Goal: Task Accomplishment & Management: Use online tool/utility

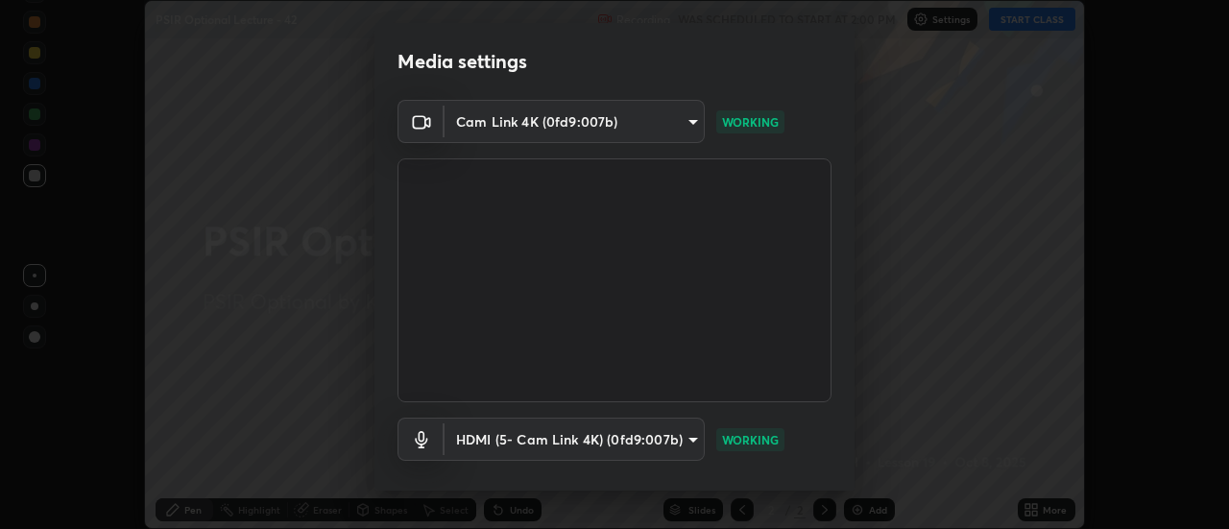
scroll to position [101, 0]
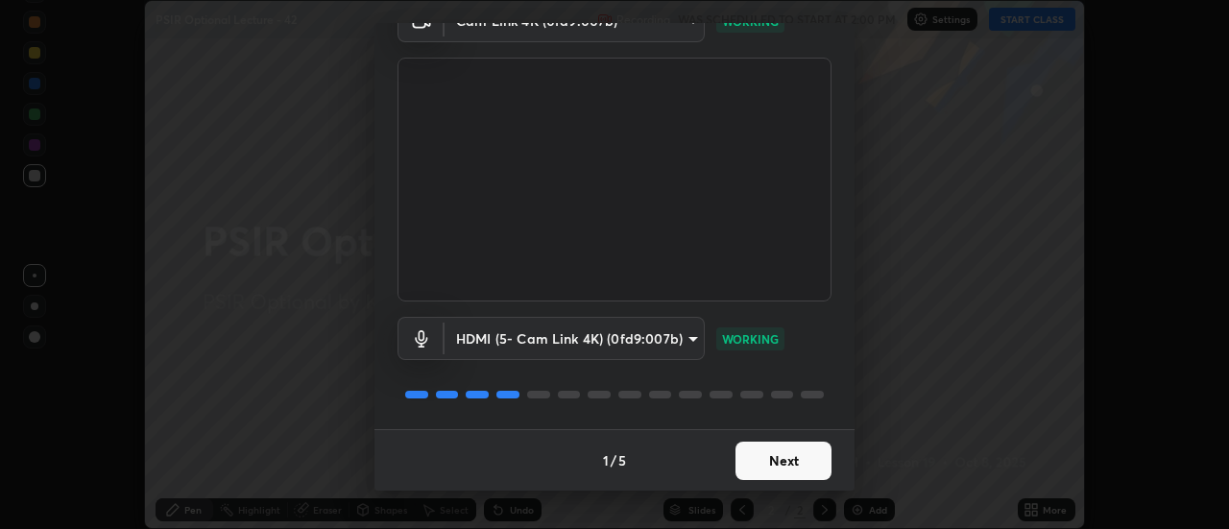
click at [779, 464] on button "Next" at bounding box center [783, 461] width 96 height 38
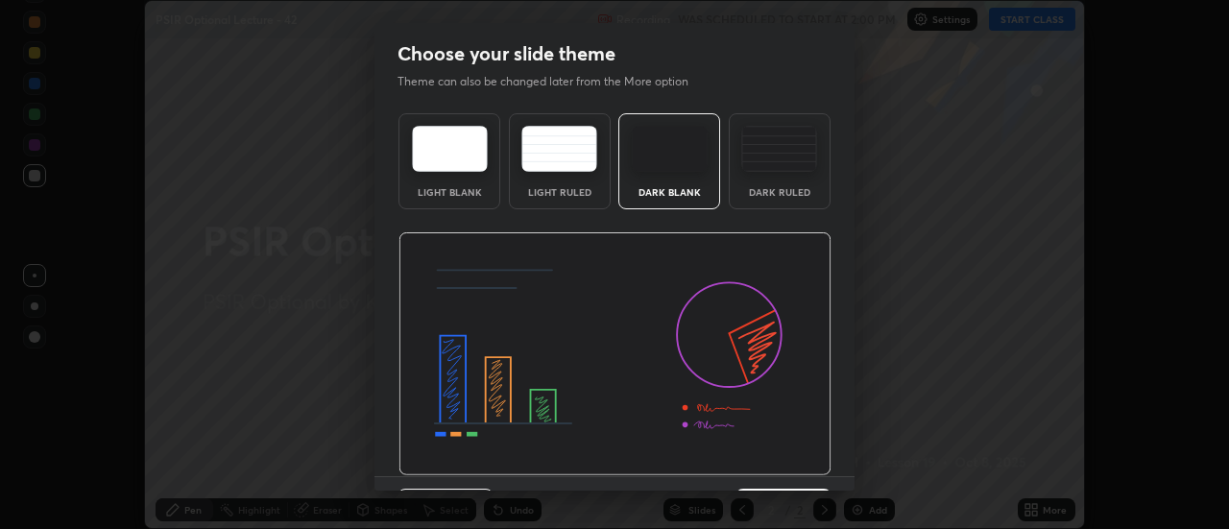
click at [791, 466] on img at bounding box center [614, 354] width 433 height 244
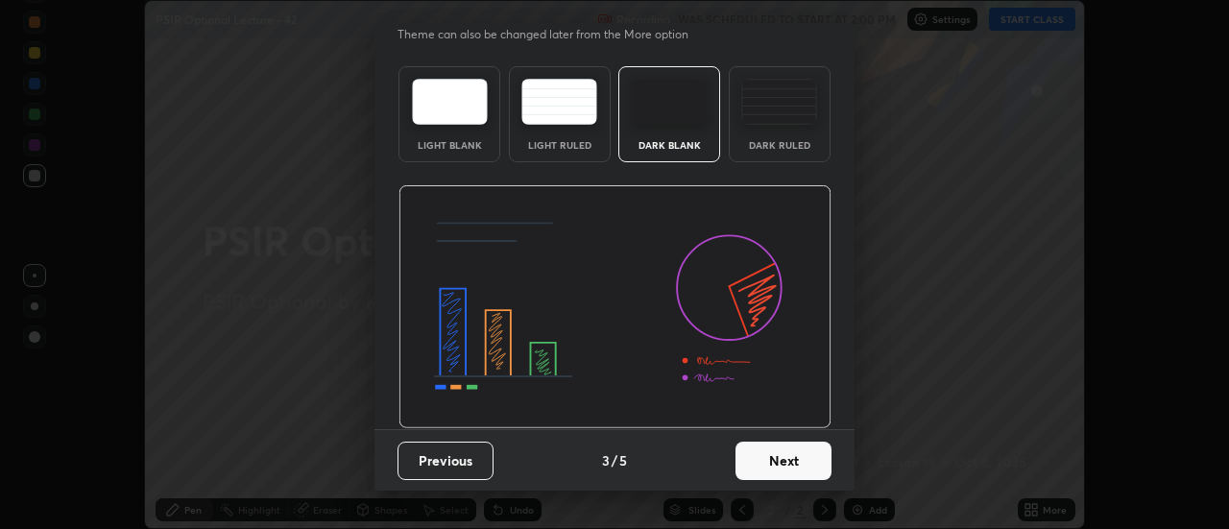
click at [787, 461] on button "Next" at bounding box center [783, 461] width 96 height 38
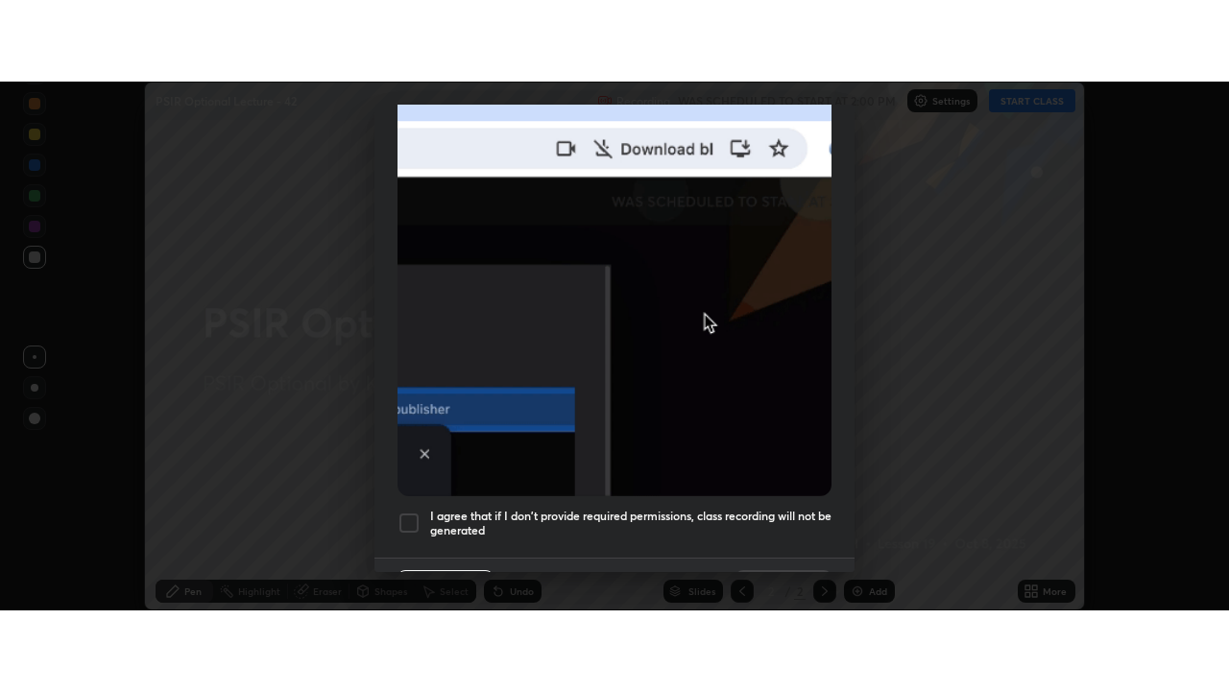
scroll to position [493, 0]
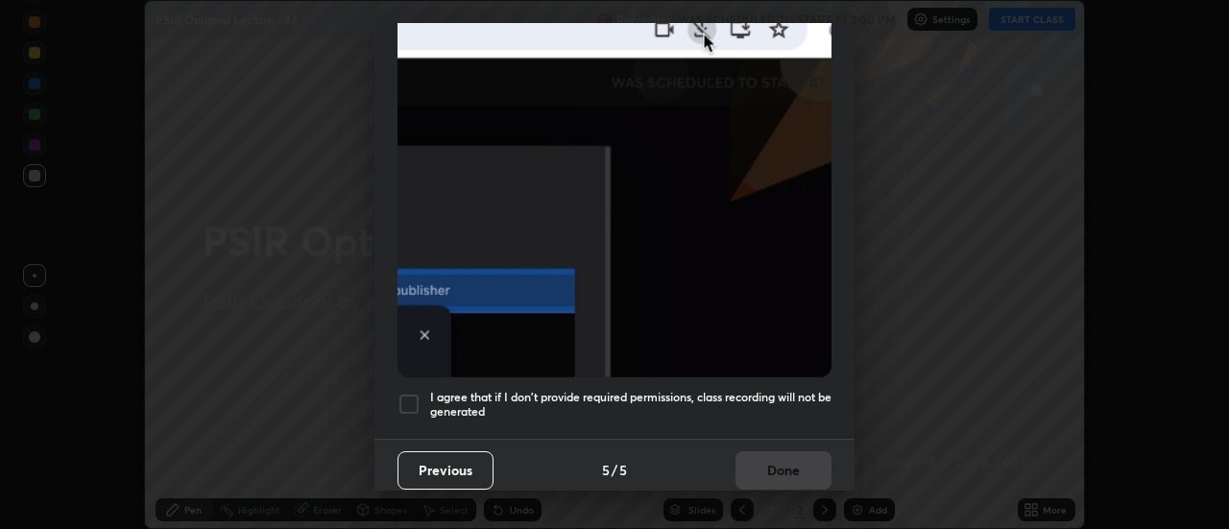
click at [400, 393] on div at bounding box center [408, 404] width 23 height 23
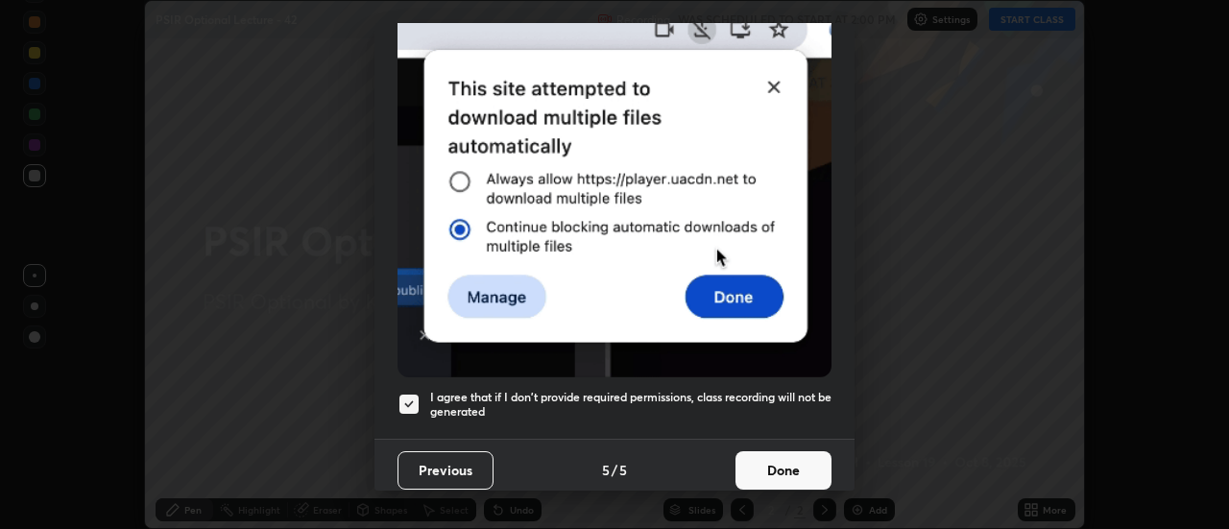
click at [749, 456] on button "Done" at bounding box center [783, 470] width 96 height 38
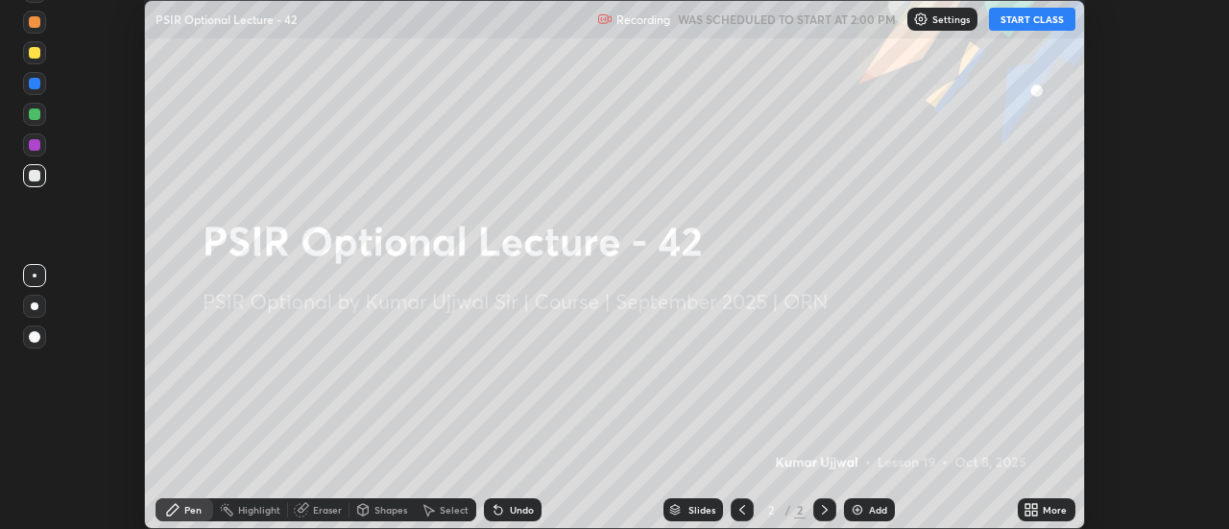
click at [1021, 505] on div "More" at bounding box center [1047, 509] width 58 height 23
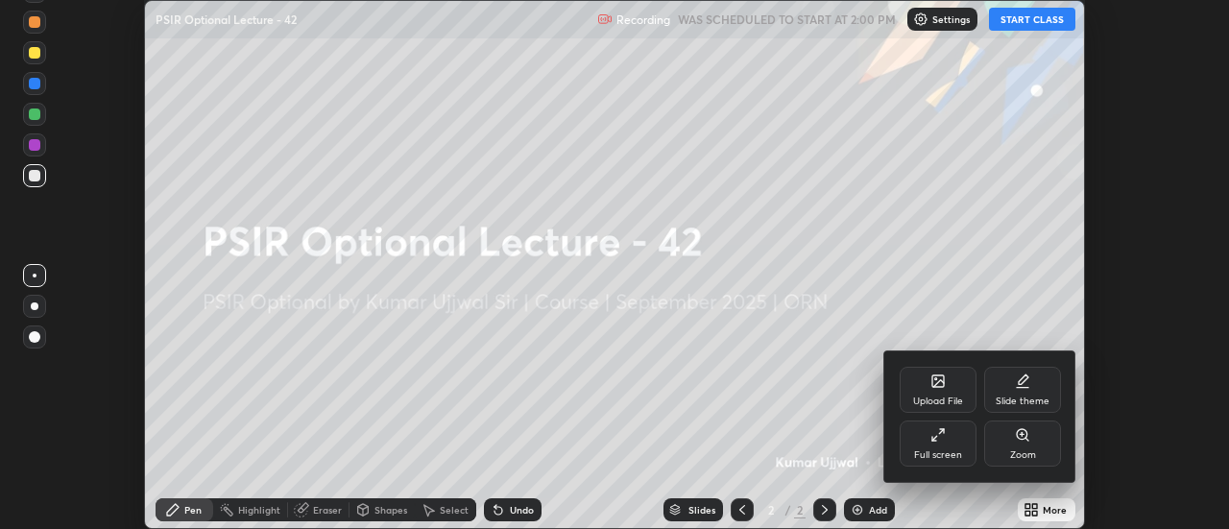
click at [929, 450] on div "Full screen" at bounding box center [938, 455] width 48 height 10
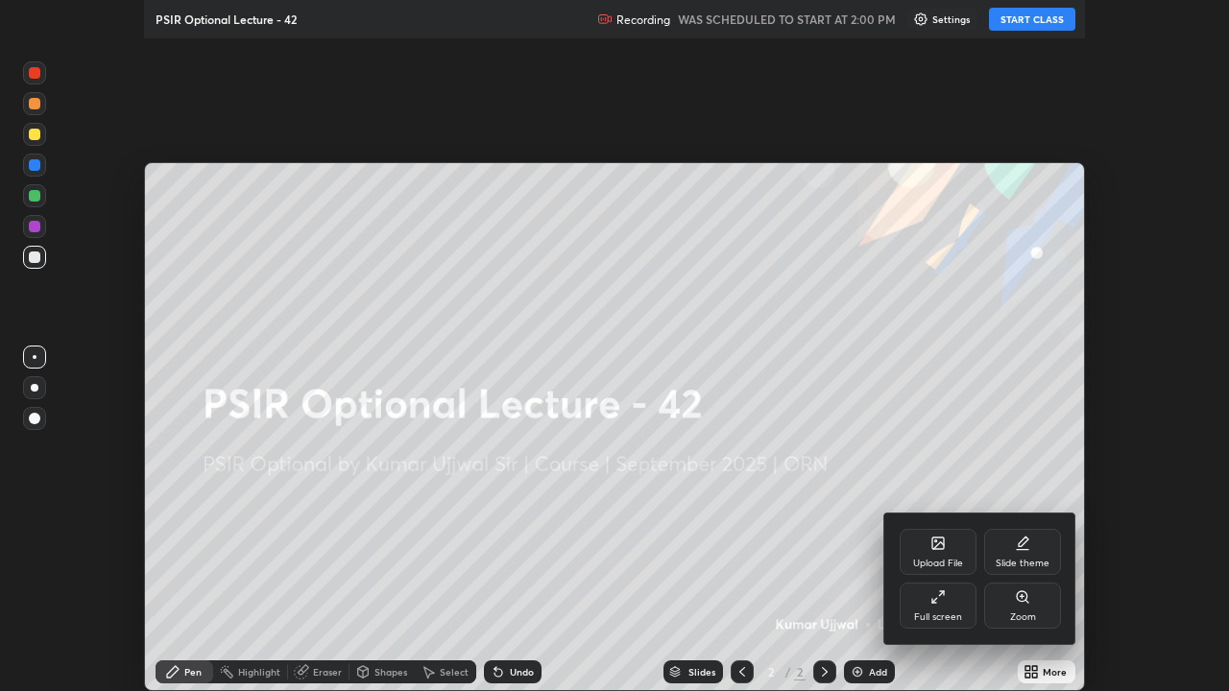
scroll to position [691, 1229]
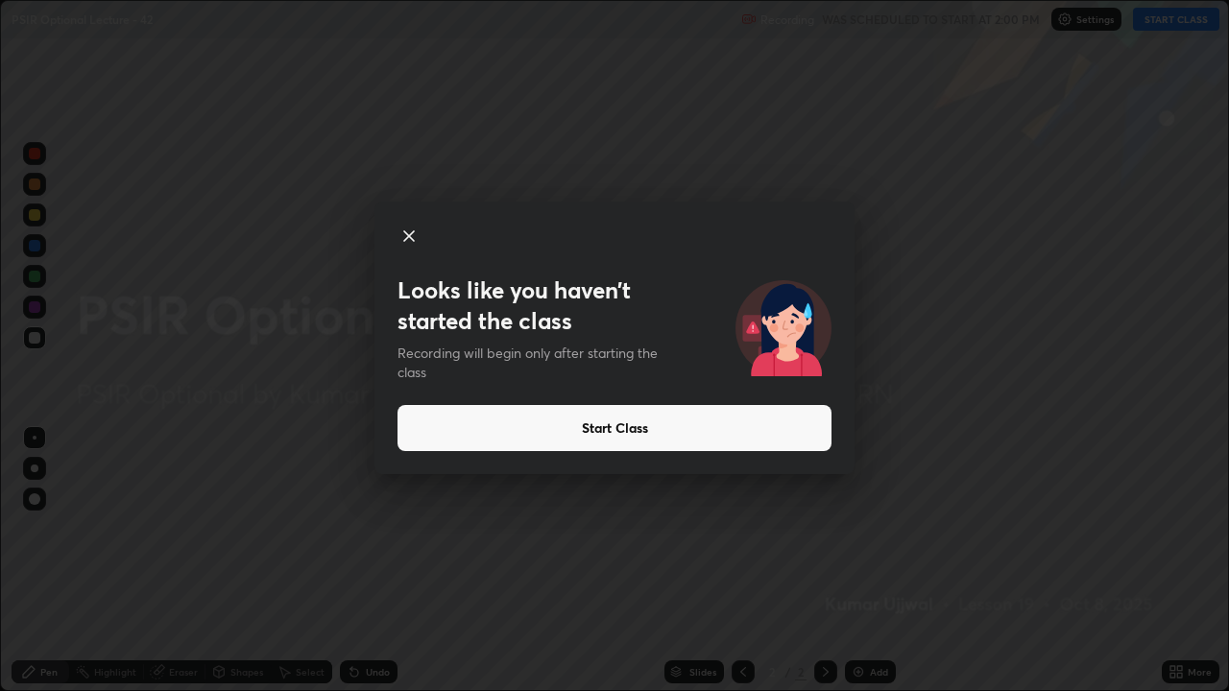
click at [661, 422] on button "Start Class" at bounding box center [614, 428] width 434 height 46
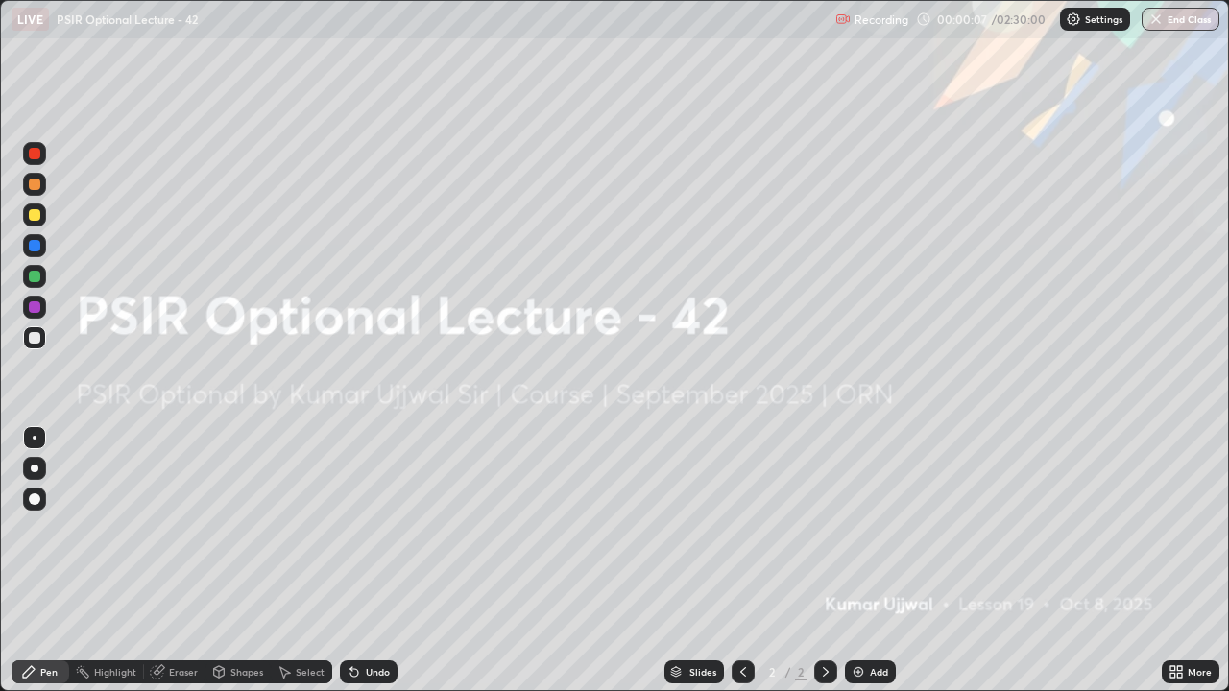
click at [856, 528] on img at bounding box center [858, 671] width 15 height 15
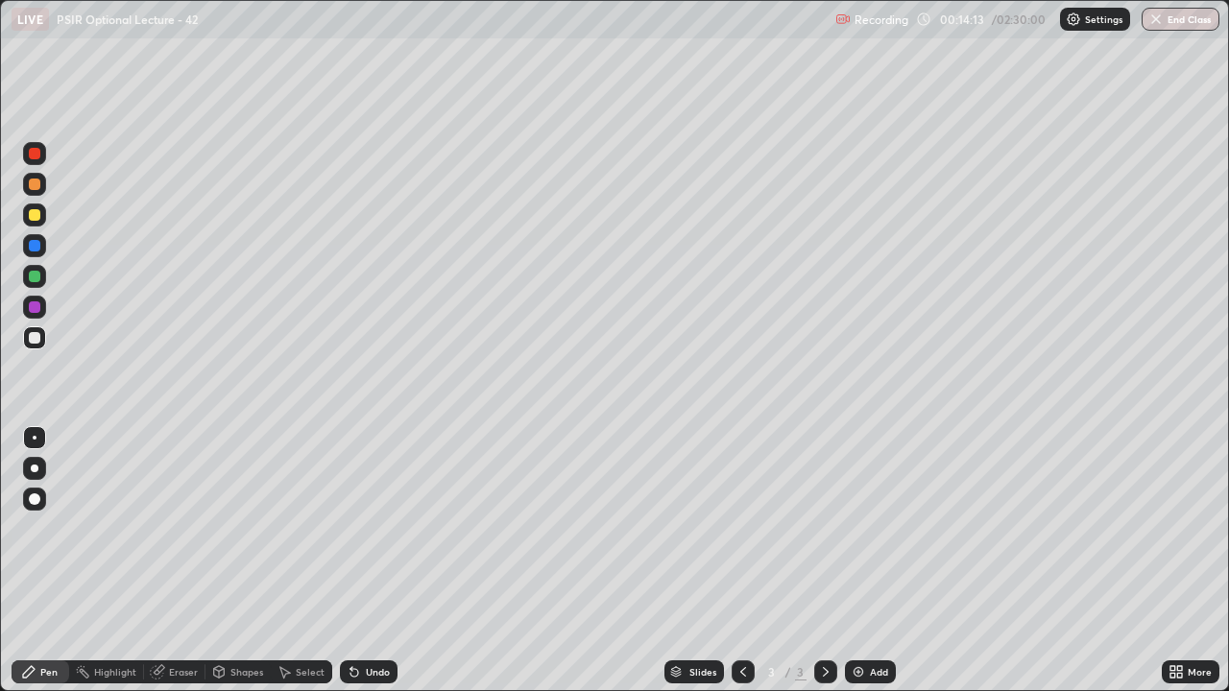
click at [857, 528] on img at bounding box center [858, 671] width 15 height 15
click at [860, 528] on div "Add" at bounding box center [870, 672] width 51 height 23
click at [853, 528] on img at bounding box center [858, 671] width 15 height 15
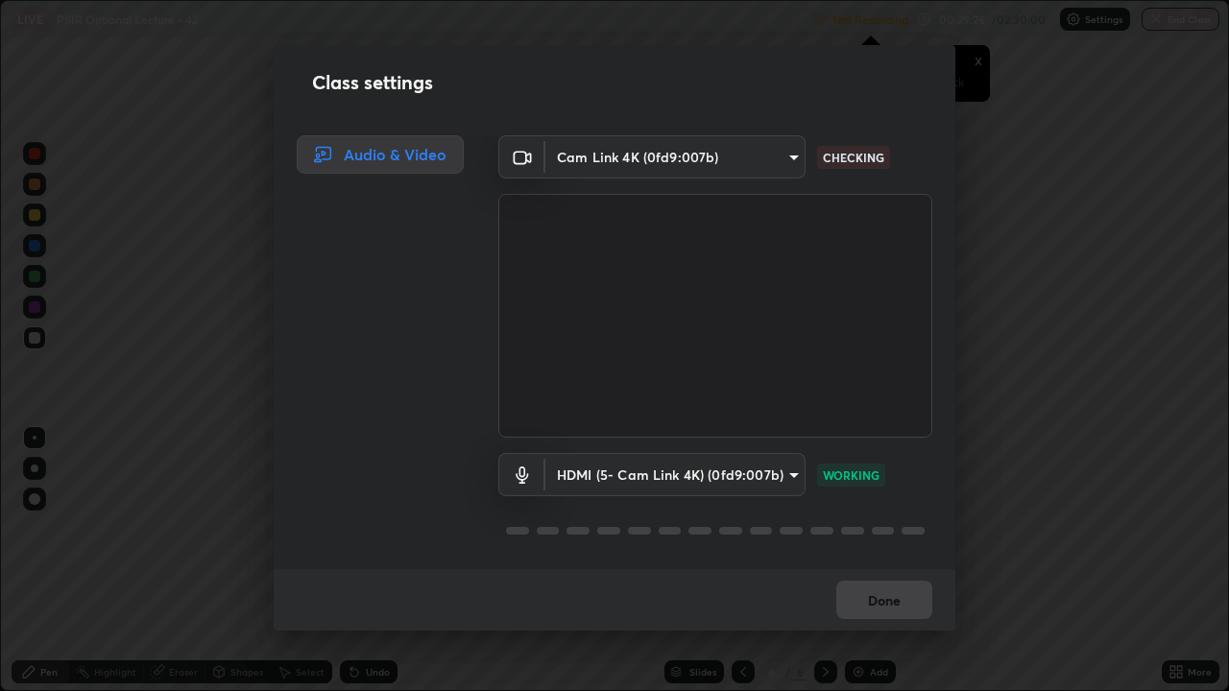
click at [624, 160] on body "Erase all LIVE PSIR Optional Lecture - 42 Not Recording Recording has stopped P…" at bounding box center [614, 345] width 1229 height 691
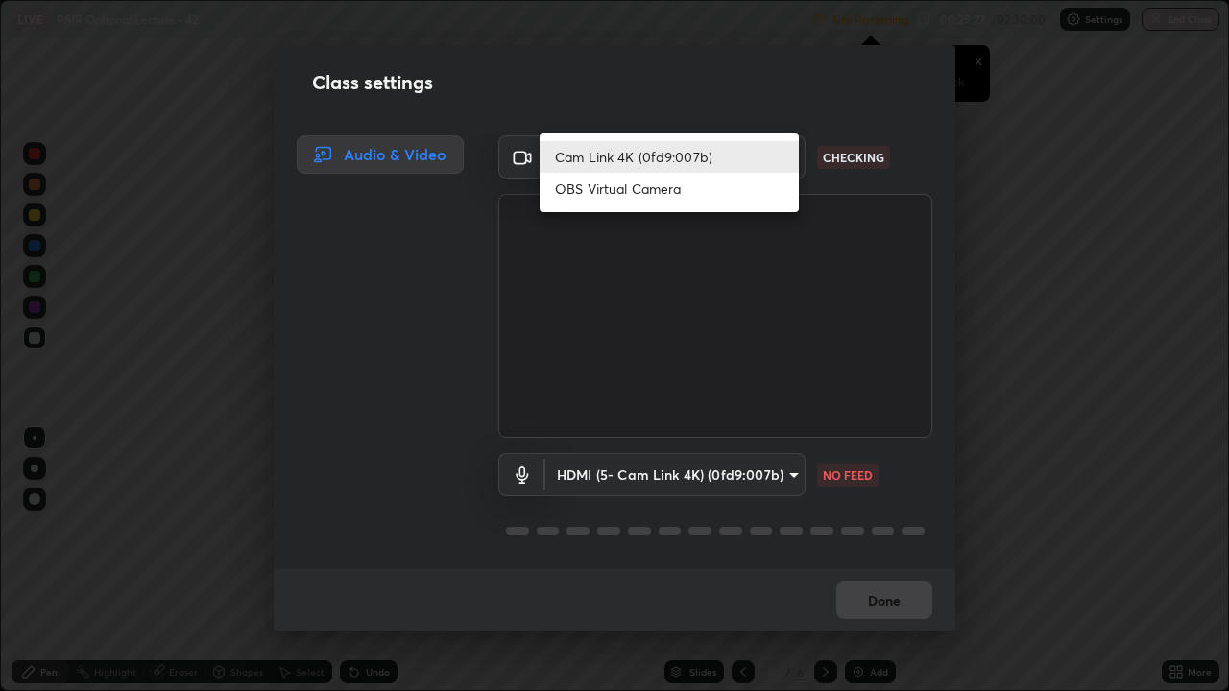
click at [616, 154] on li "Cam Link 4K (0fd9:007b)" at bounding box center [669, 157] width 259 height 32
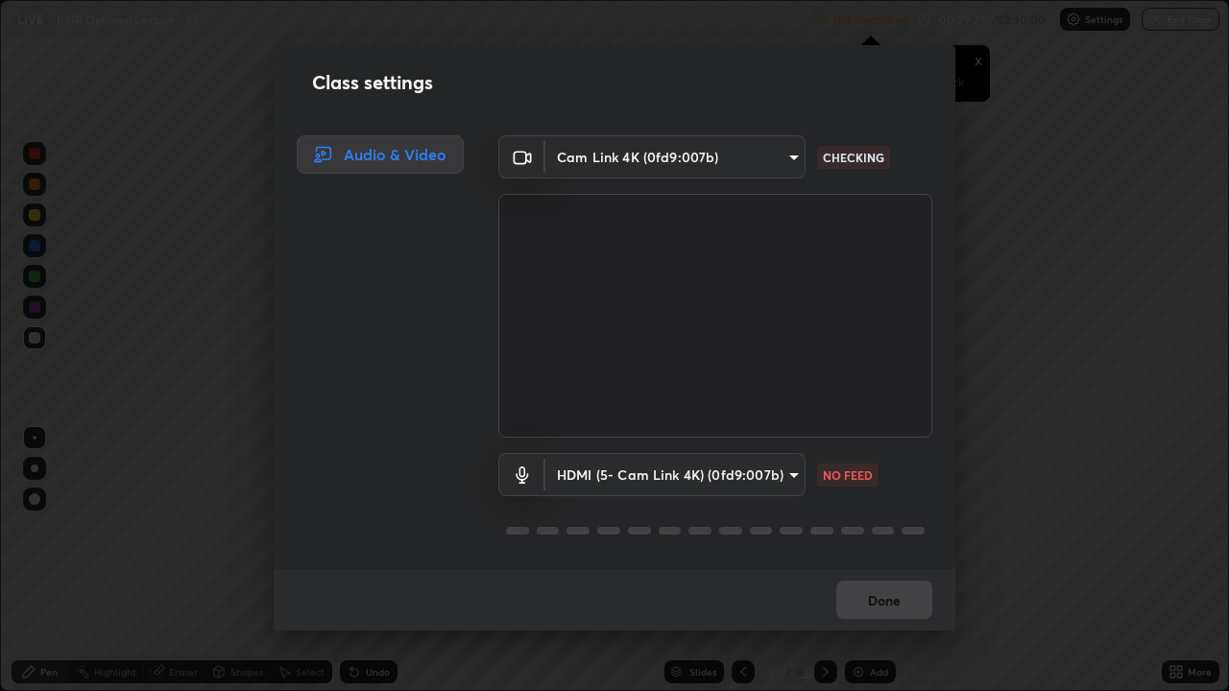
scroll to position [2, 0]
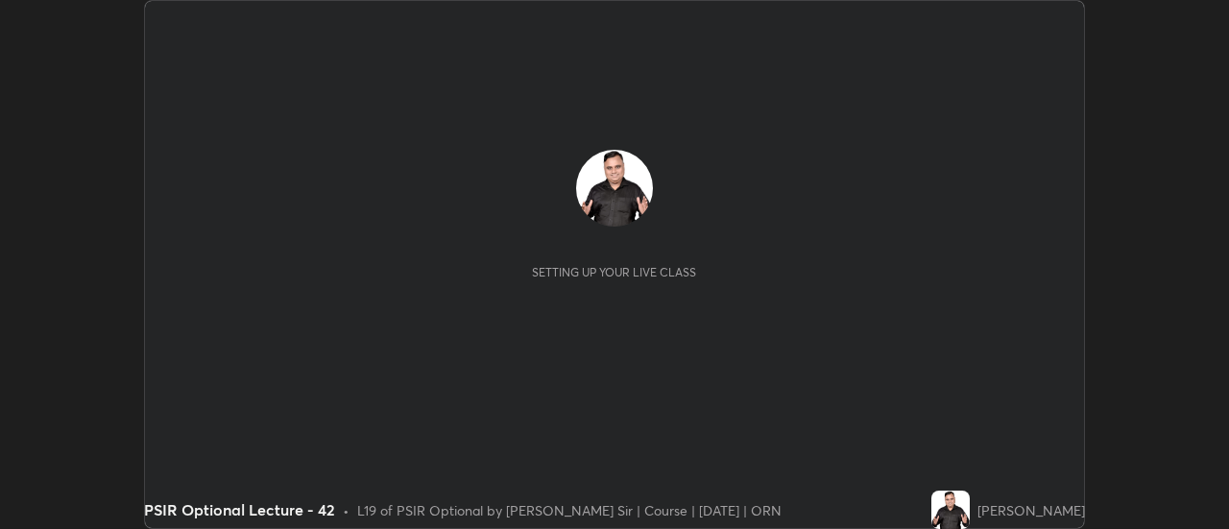
scroll to position [529, 1228]
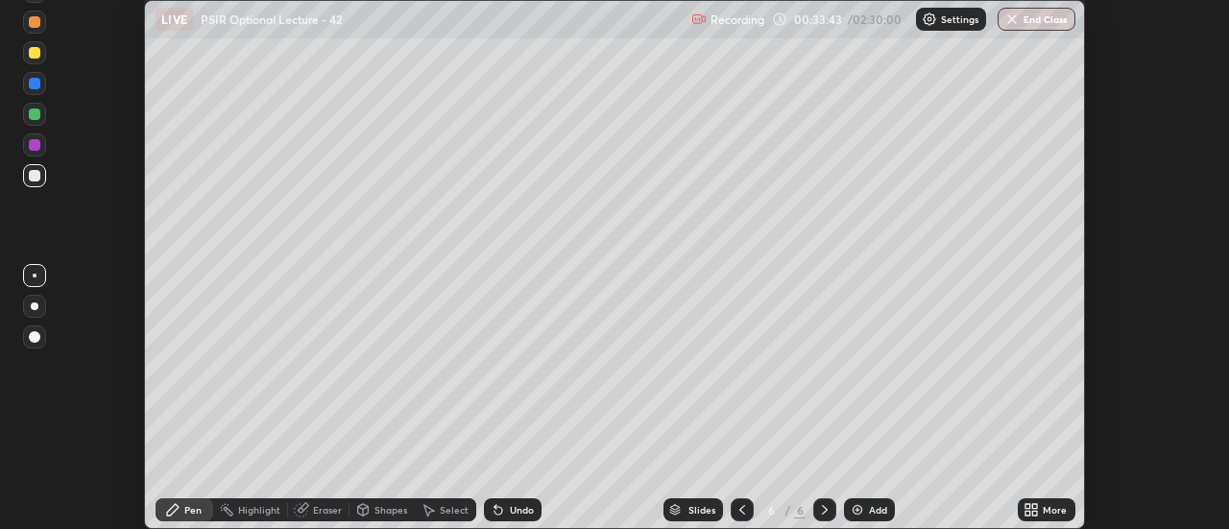
click at [919, 25] on div "Settings" at bounding box center [951, 19] width 70 height 23
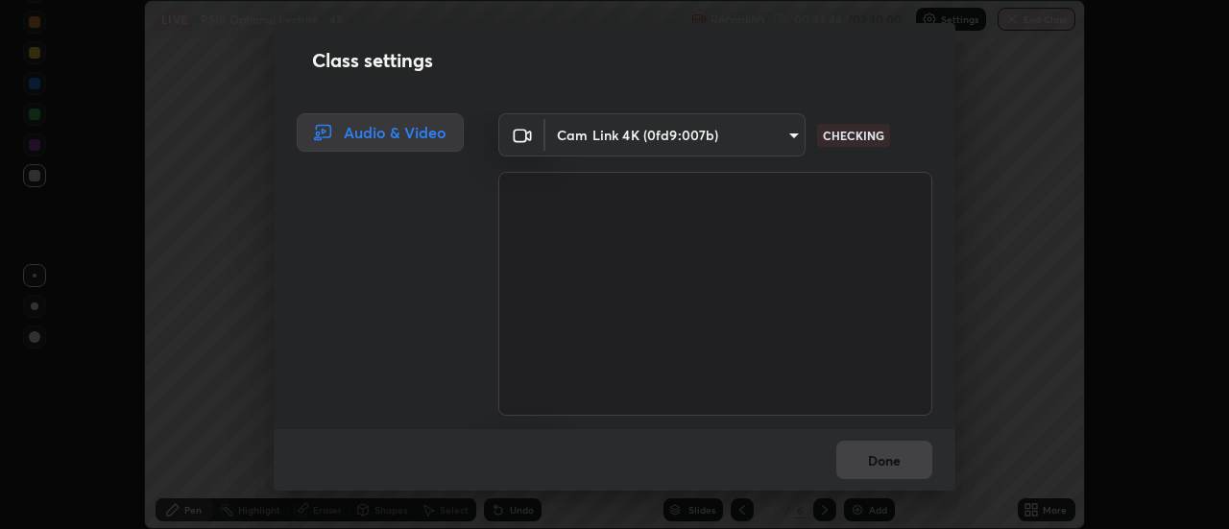
click at [739, 129] on body "Erase all LIVE PSIR Optional Lecture - 42 Recording 00:33:44 / 02:30:00 Setting…" at bounding box center [614, 264] width 1229 height 529
click at [709, 134] on body "Erase all LIVE PSIR Optional Lecture - 42 Recording 00:35:08 / 02:30:00 Setting…" at bounding box center [614, 264] width 1229 height 529
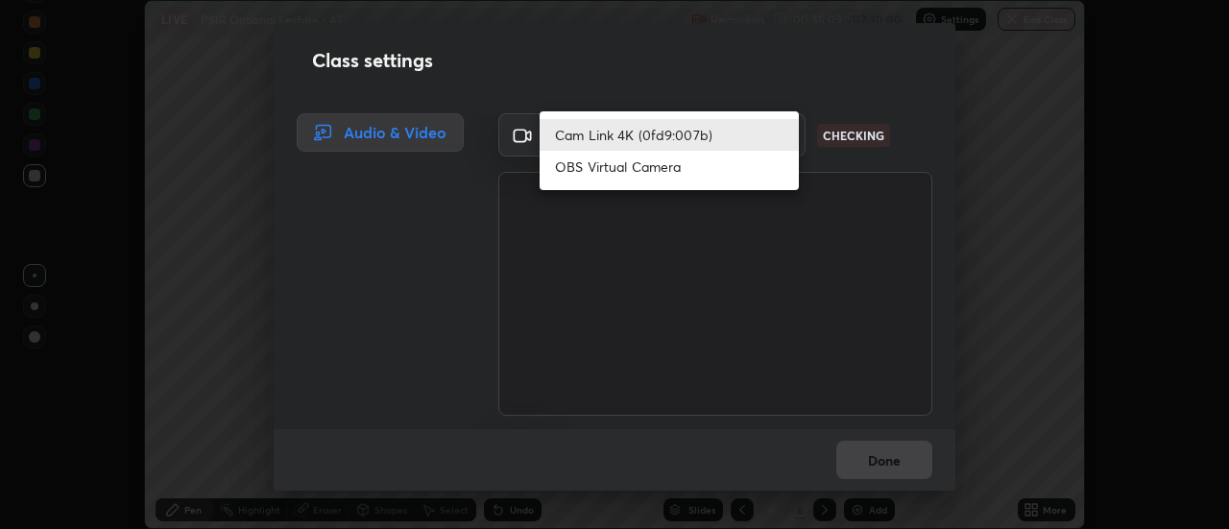
click at [654, 132] on li "Cam Link 4K (0fd9:007b)" at bounding box center [669, 135] width 259 height 32
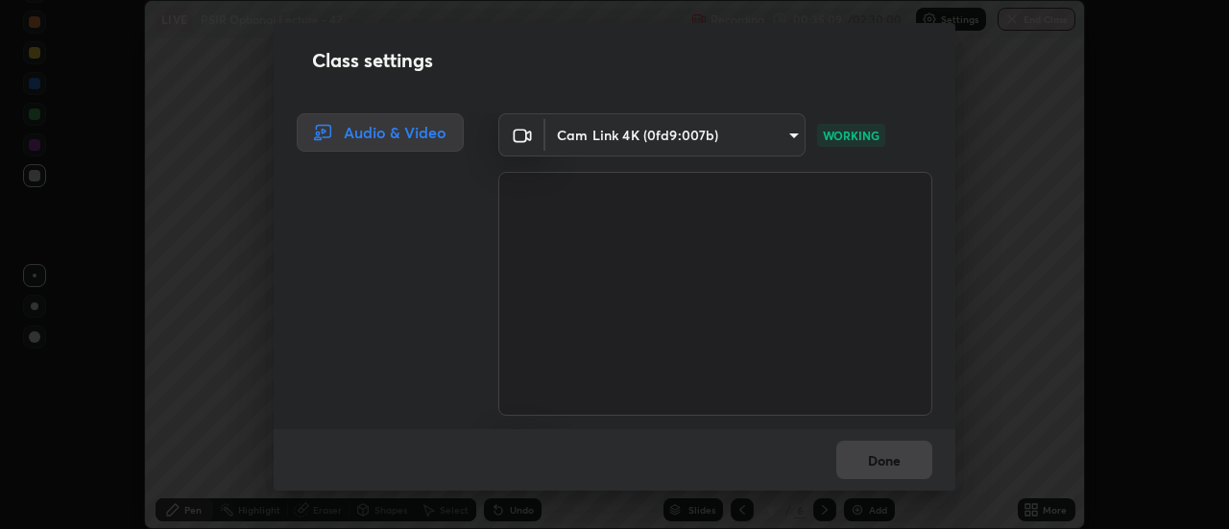
scroll to position [120, 0]
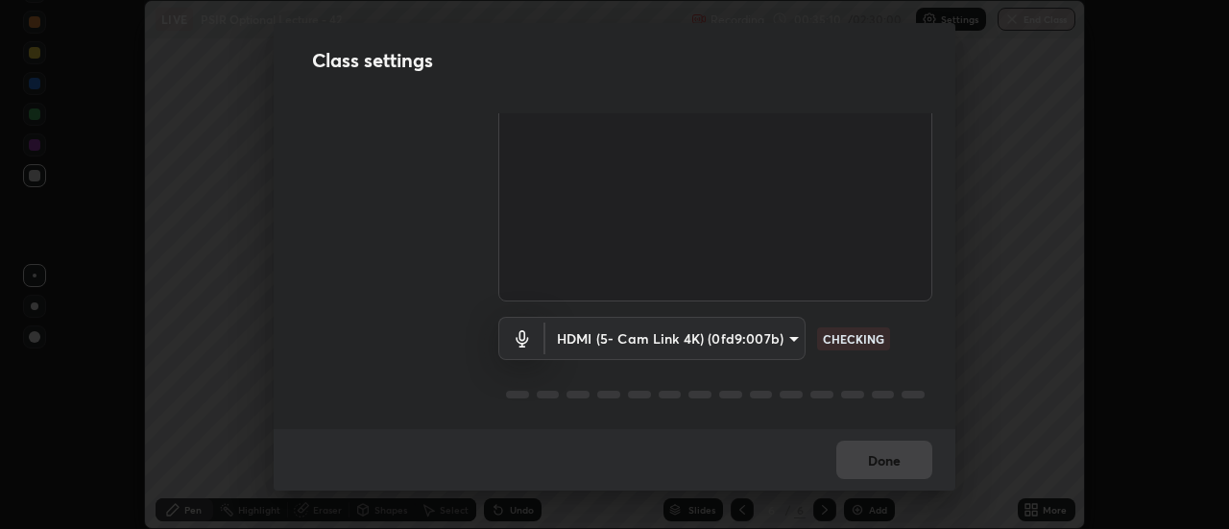
click at [692, 325] on body "Erase all LIVE PSIR Optional Lecture - 42 Recording 00:35:10 / 02:30:00 Setting…" at bounding box center [614, 264] width 1229 height 529
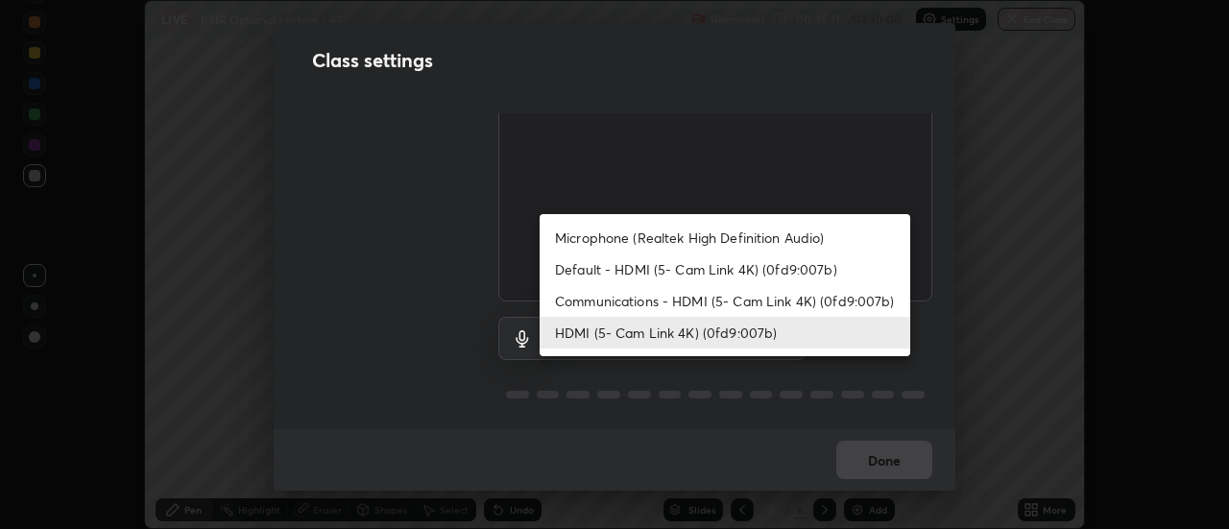
click at [677, 329] on li "HDMI (5- Cam Link 4K) (0fd9:007b)" at bounding box center [725, 333] width 371 height 32
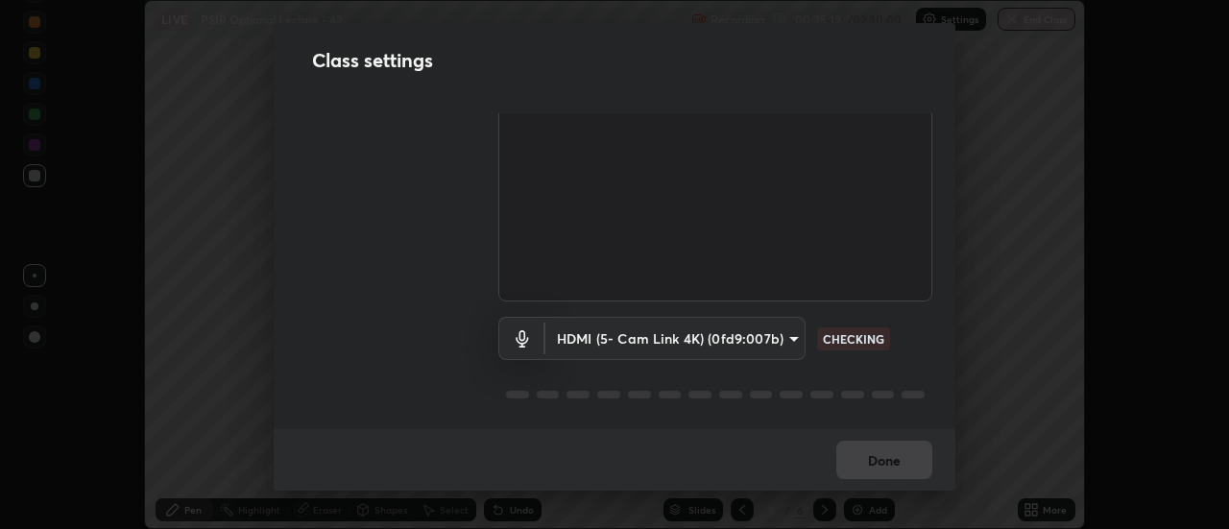
click at [639, 332] on body "Erase all LIVE PSIR Optional Lecture - 42 Recording 00:35:19 / 02:30:00 Setting…" at bounding box center [614, 264] width 1229 height 529
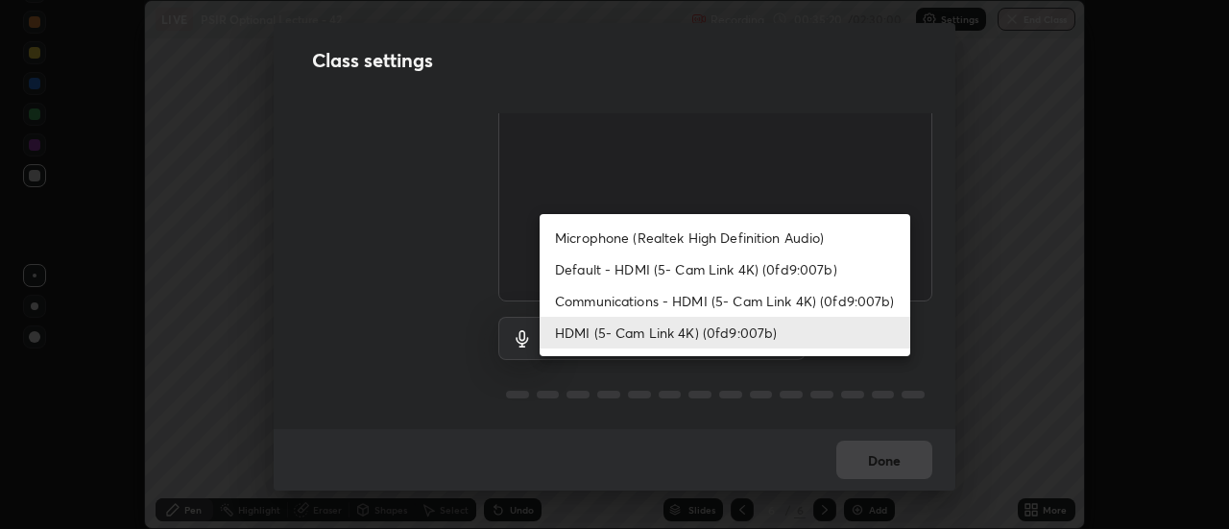
click at [636, 333] on li "HDMI (5- Cam Link 4K) (0fd9:007b)" at bounding box center [725, 333] width 371 height 32
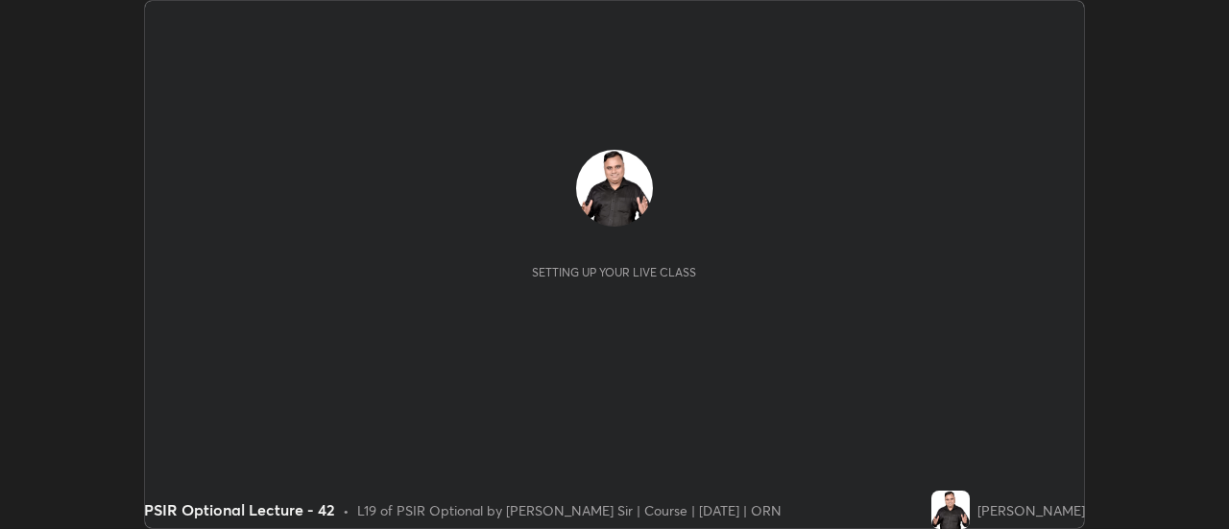
scroll to position [529, 1228]
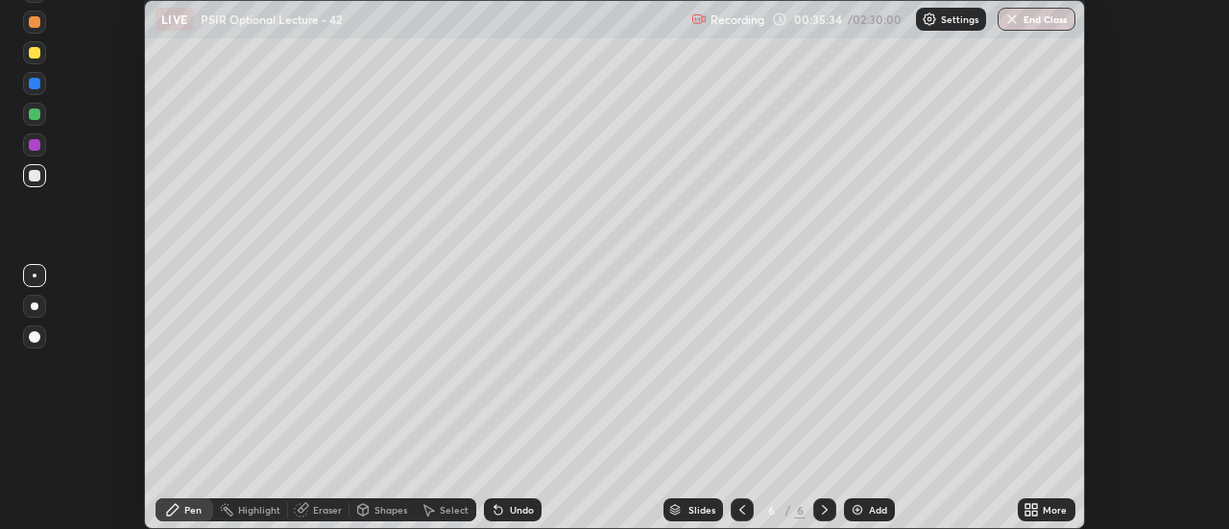
click at [928, 15] on img at bounding box center [929, 19] width 15 height 15
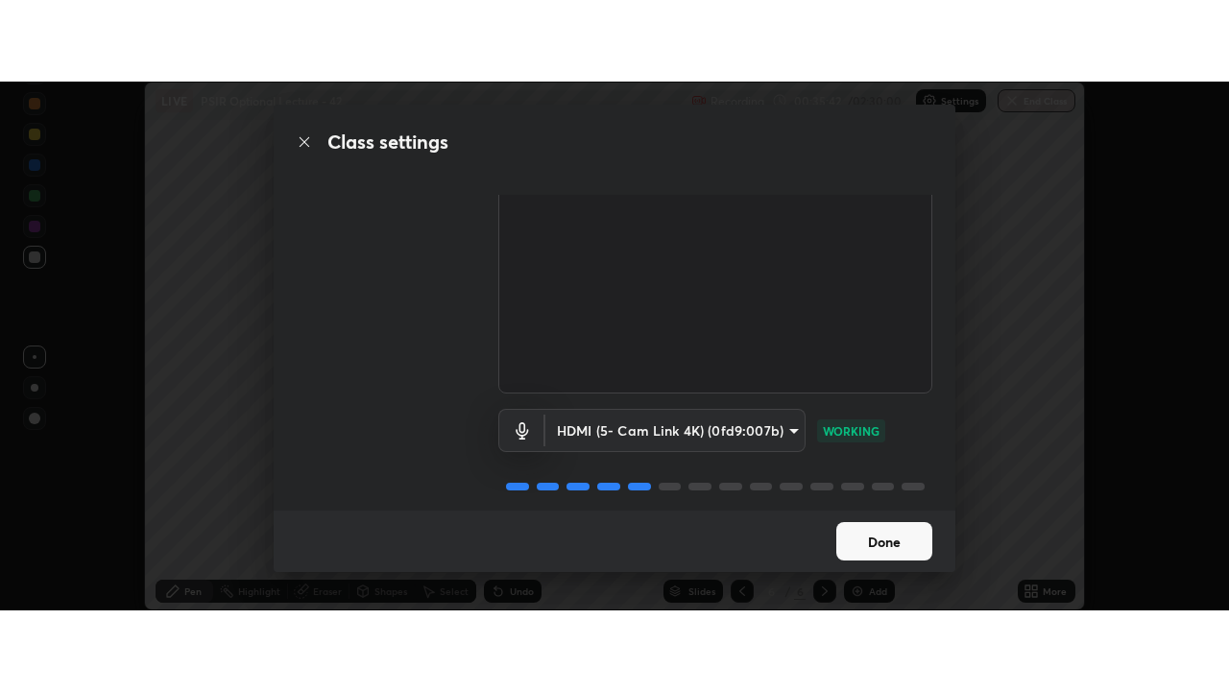
scroll to position [120, 0]
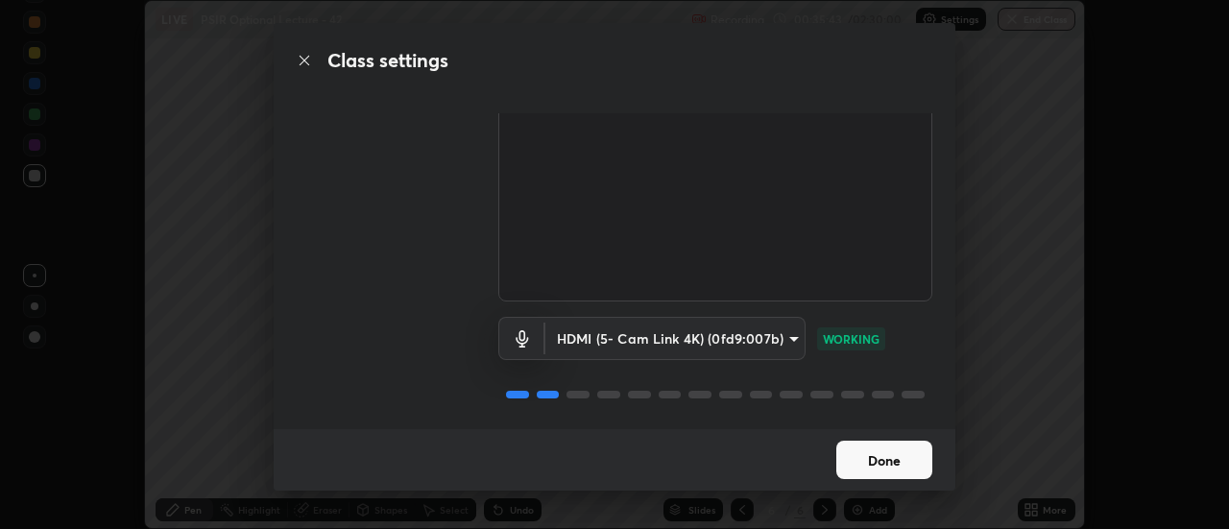
click at [873, 459] on button "Done" at bounding box center [884, 460] width 96 height 38
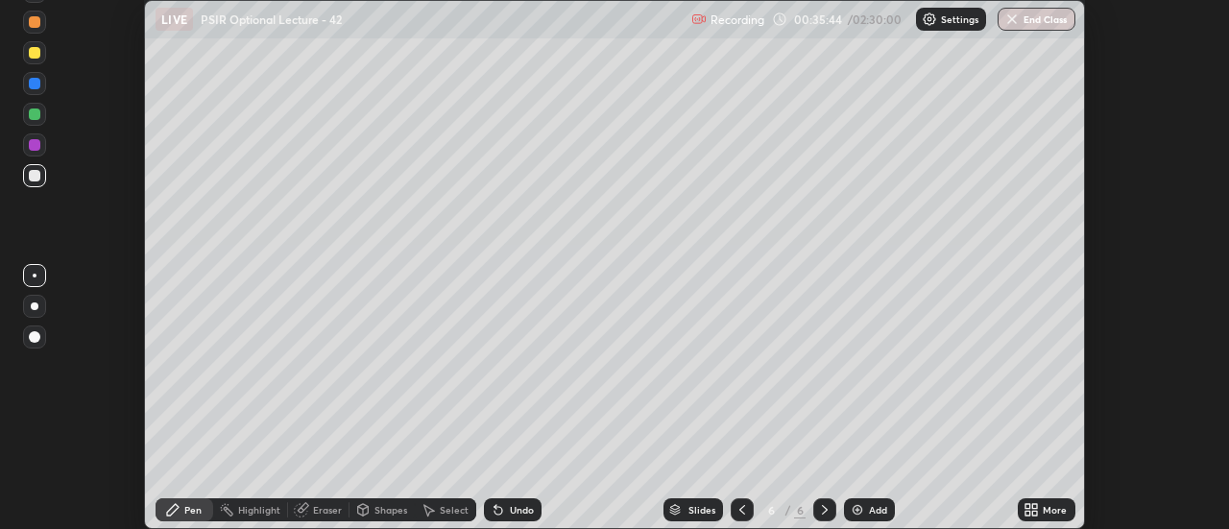
click at [1028, 506] on icon at bounding box center [1027, 506] width 5 height 5
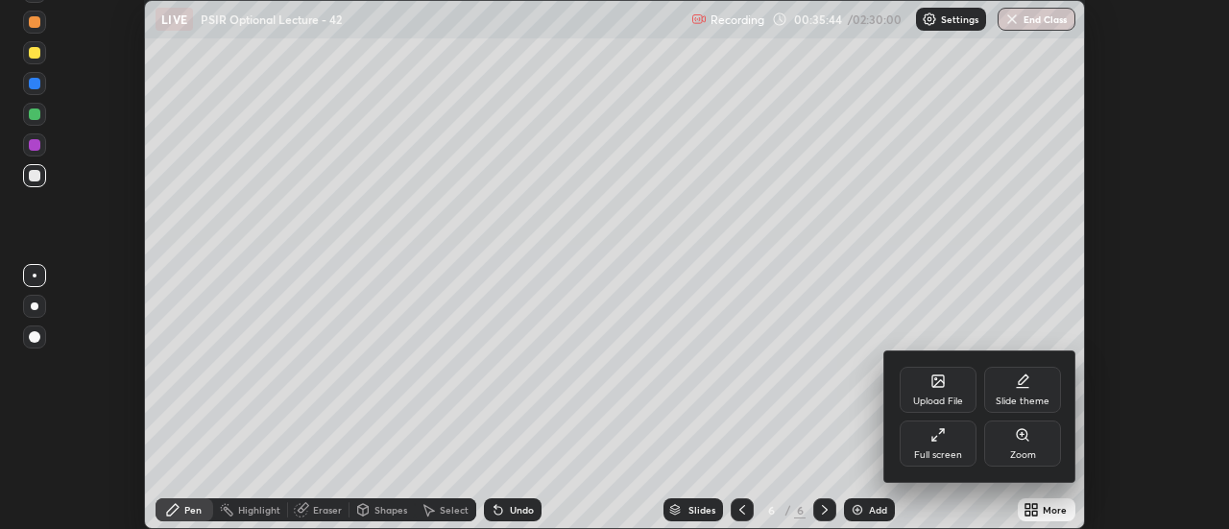
click at [934, 443] on div "Full screen" at bounding box center [938, 444] width 77 height 46
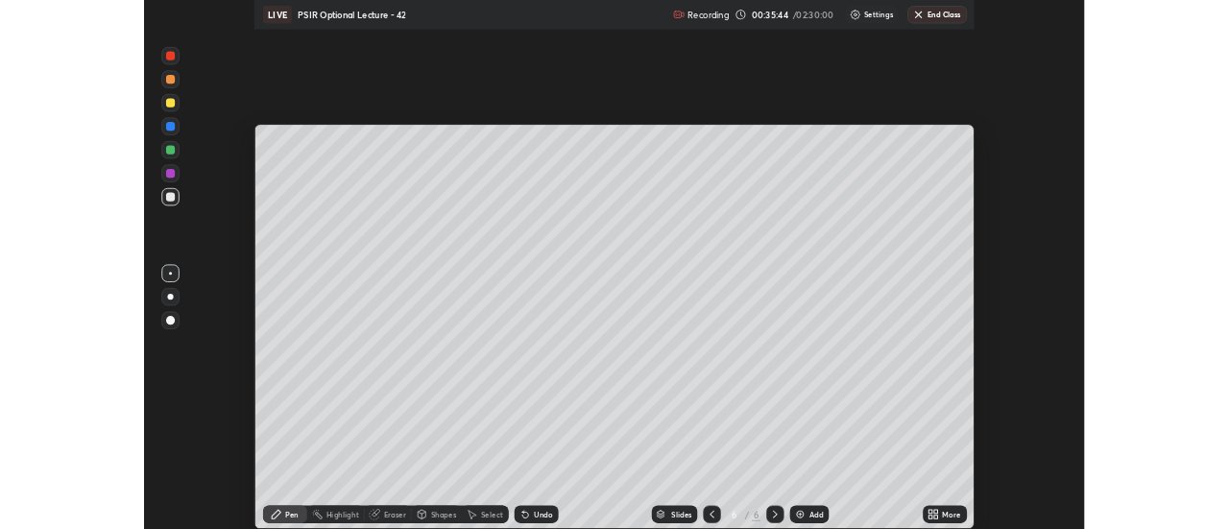
scroll to position [691, 1229]
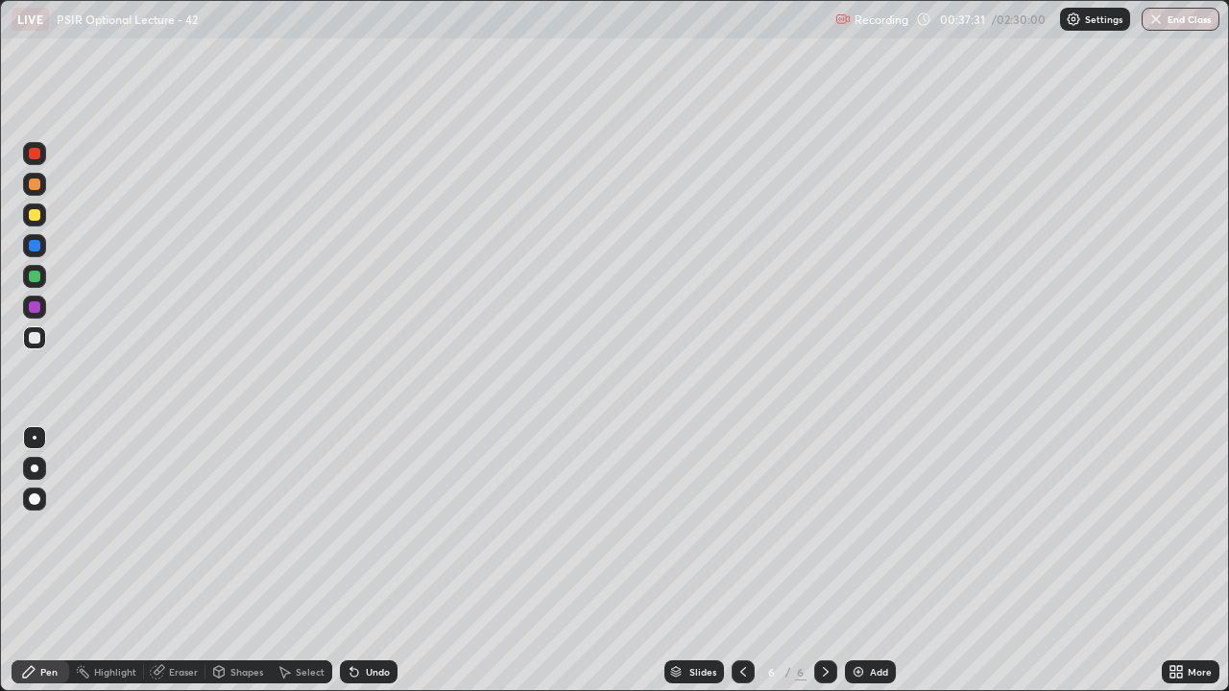
click at [858, 528] on img at bounding box center [858, 671] width 15 height 15
click at [859, 528] on img at bounding box center [858, 671] width 15 height 15
click at [860, 528] on img at bounding box center [858, 671] width 15 height 15
click at [857, 528] on img at bounding box center [858, 671] width 15 height 15
click at [858, 528] on div "Add" at bounding box center [870, 672] width 51 height 23
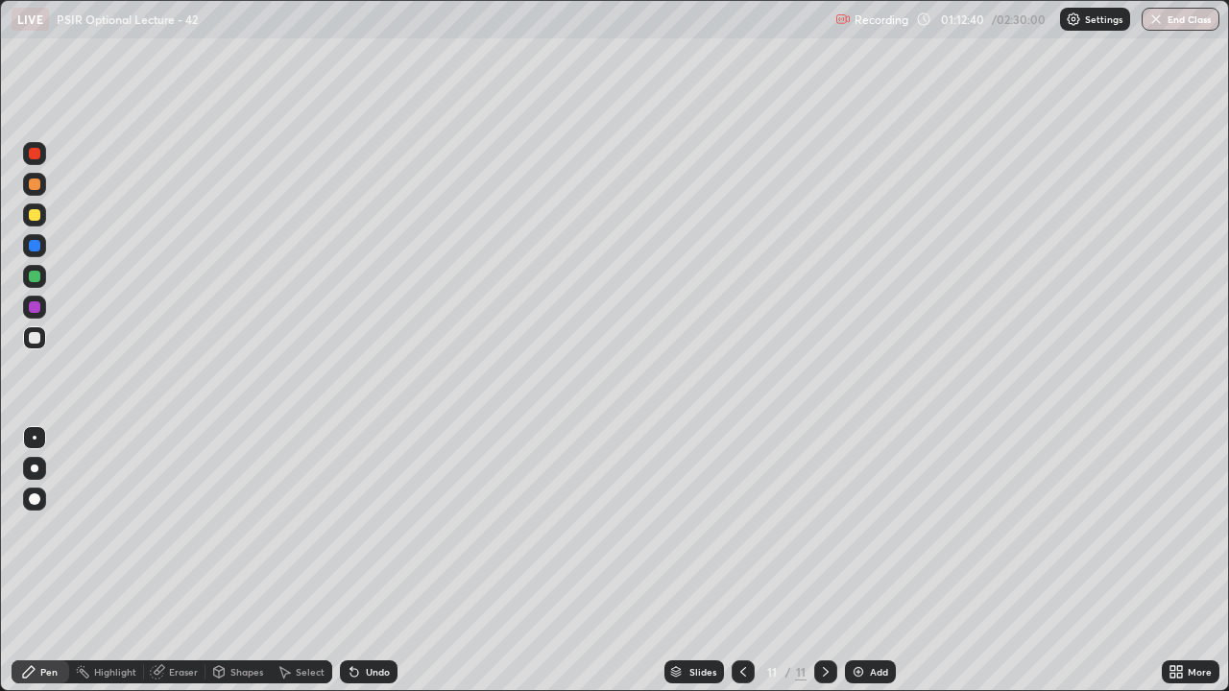
click at [858, 528] on img at bounding box center [858, 671] width 15 height 15
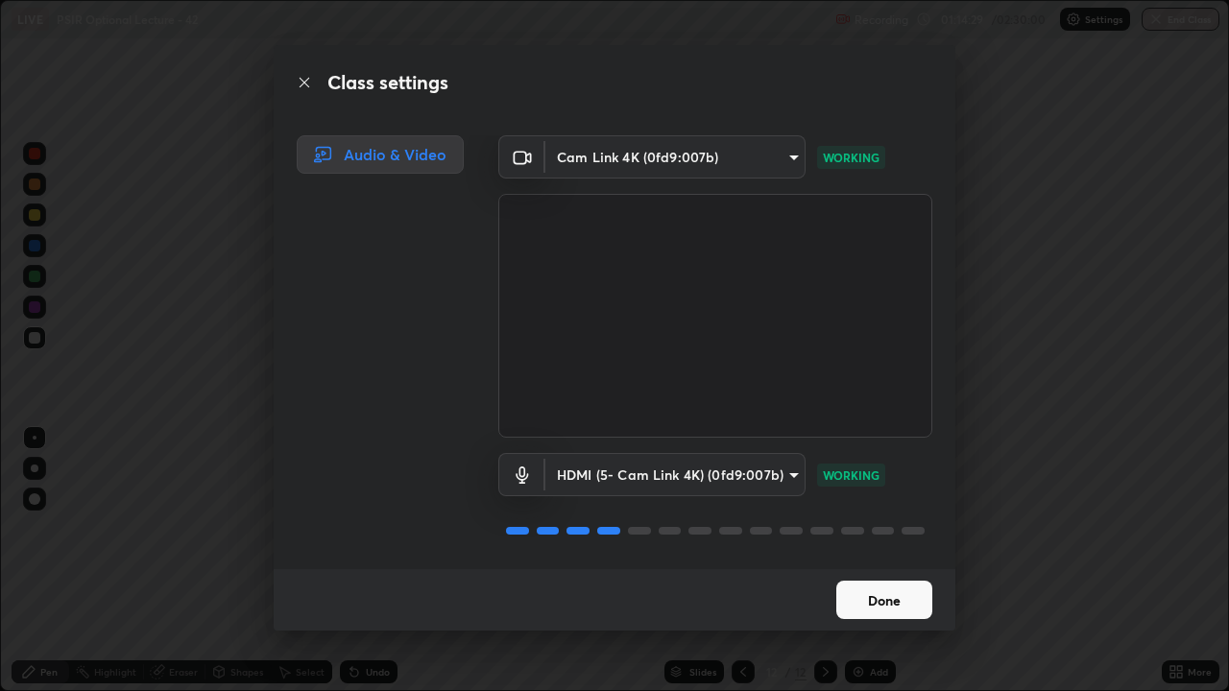
click at [909, 528] on button "Done" at bounding box center [884, 600] width 96 height 38
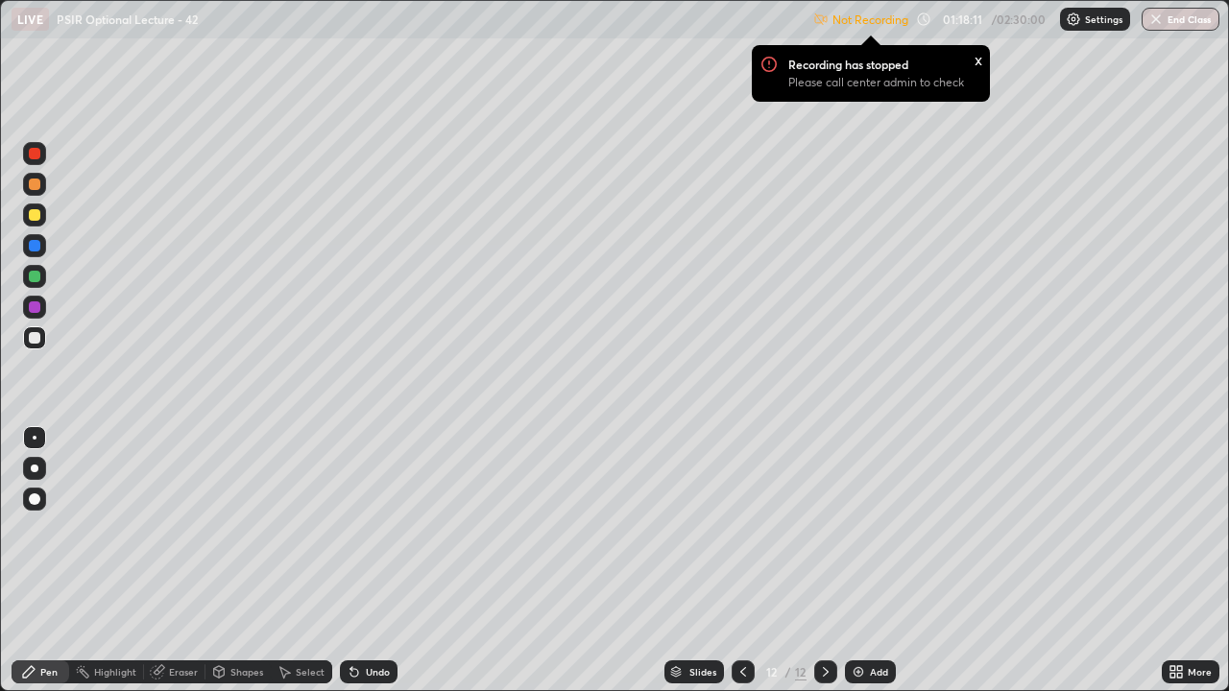
click at [1172, 528] on icon at bounding box center [1172, 668] width 5 height 5
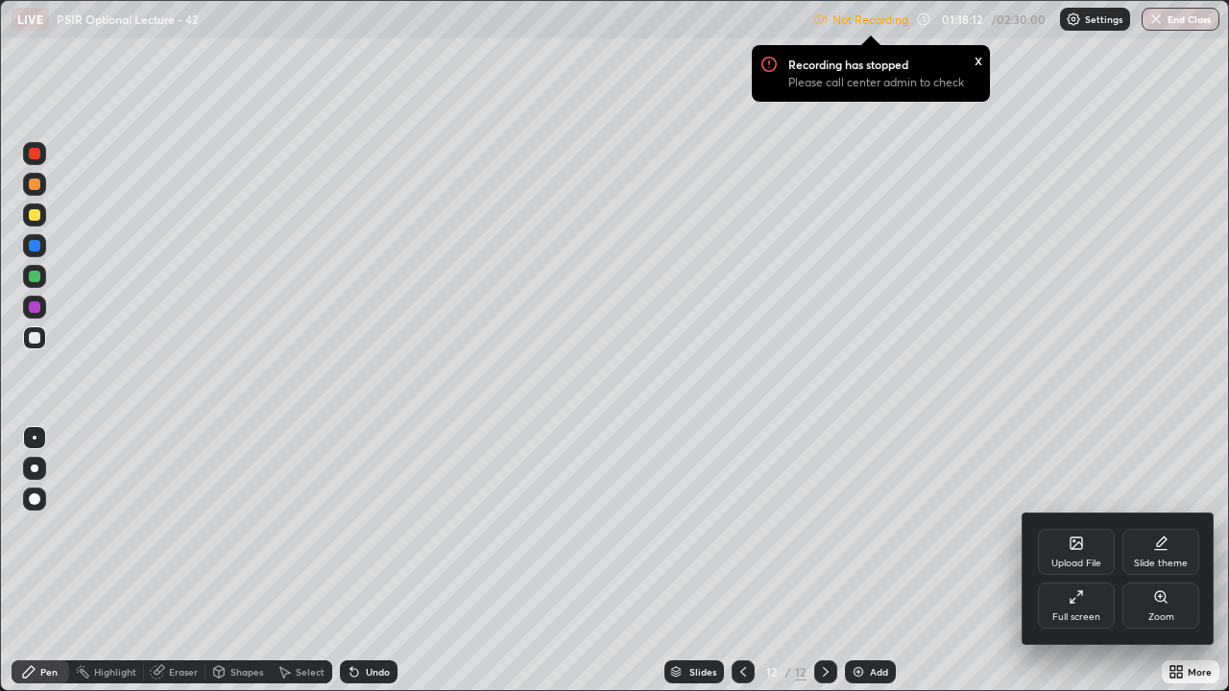
click at [1076, 528] on icon at bounding box center [1076, 543] width 15 height 15
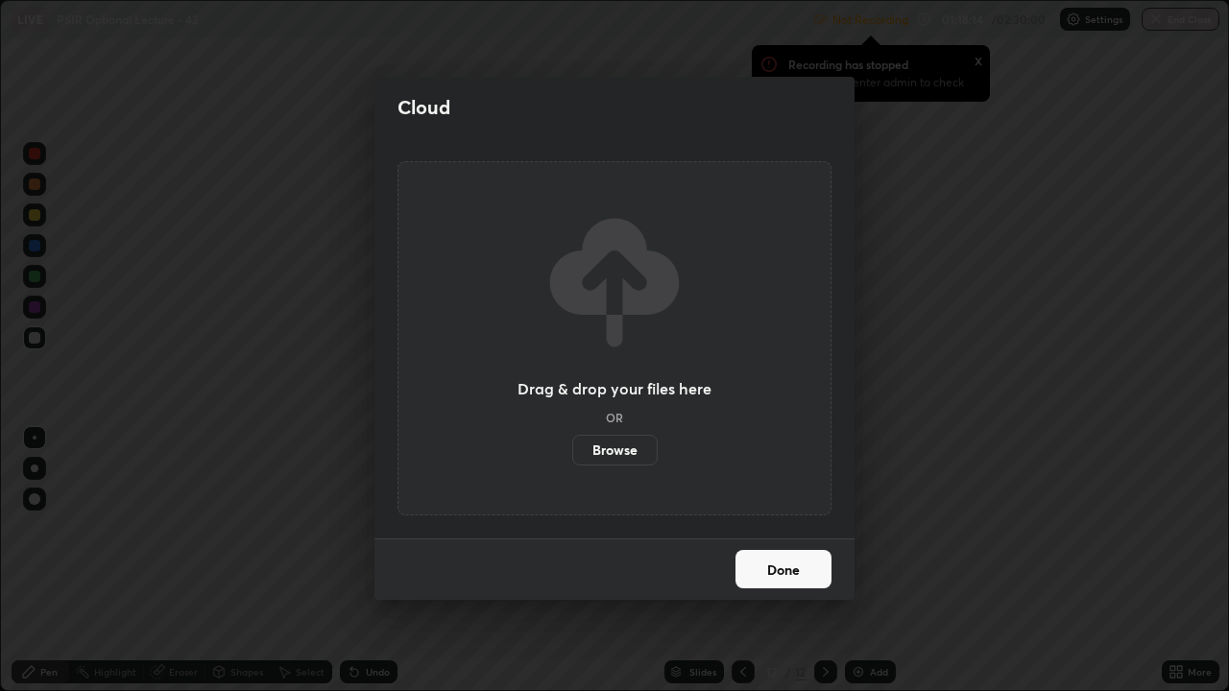
click at [622, 448] on label "Browse" at bounding box center [614, 450] width 85 height 31
click at [572, 448] on input "Browse" at bounding box center [572, 450] width 0 height 31
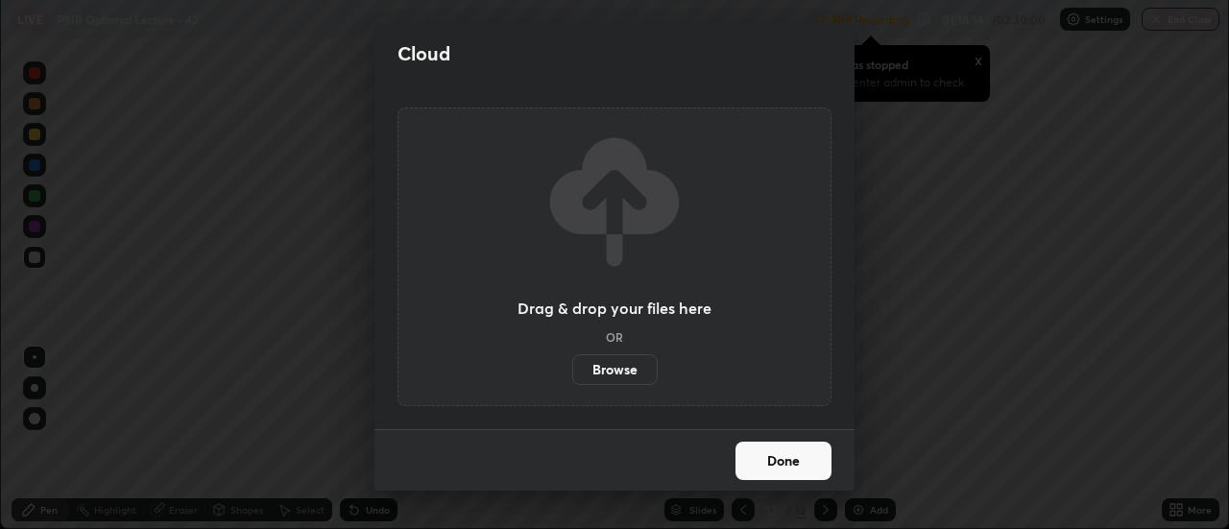
scroll to position [95477, 94777]
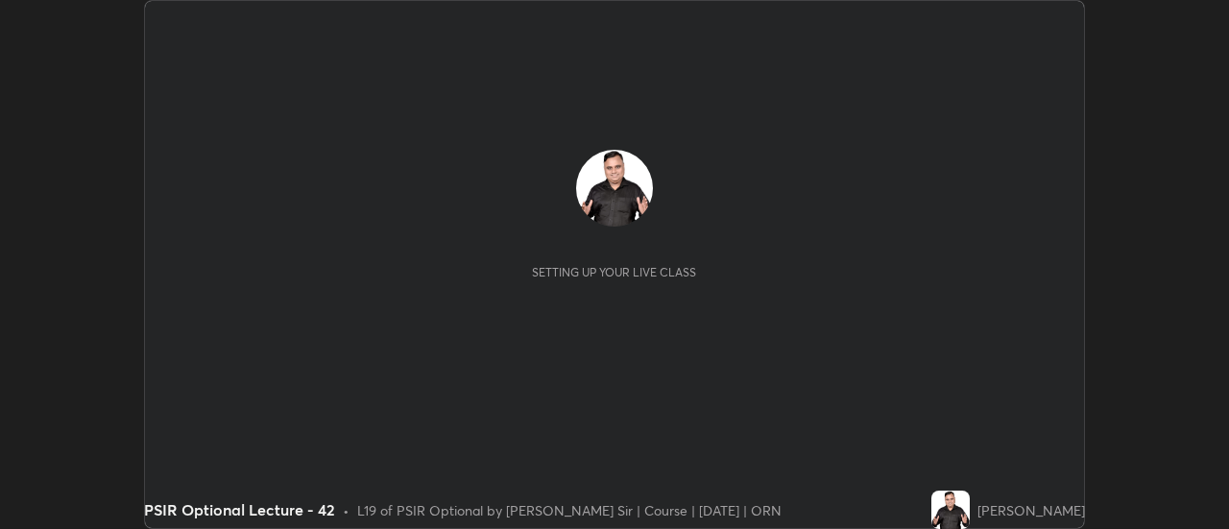
scroll to position [529, 1229]
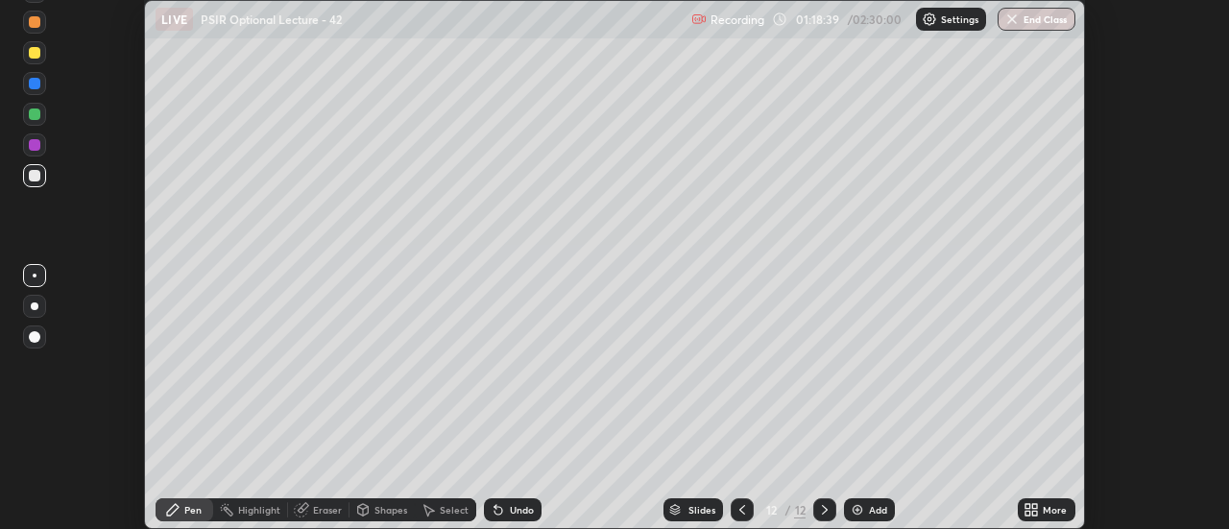
click at [929, 14] on img at bounding box center [929, 19] width 15 height 15
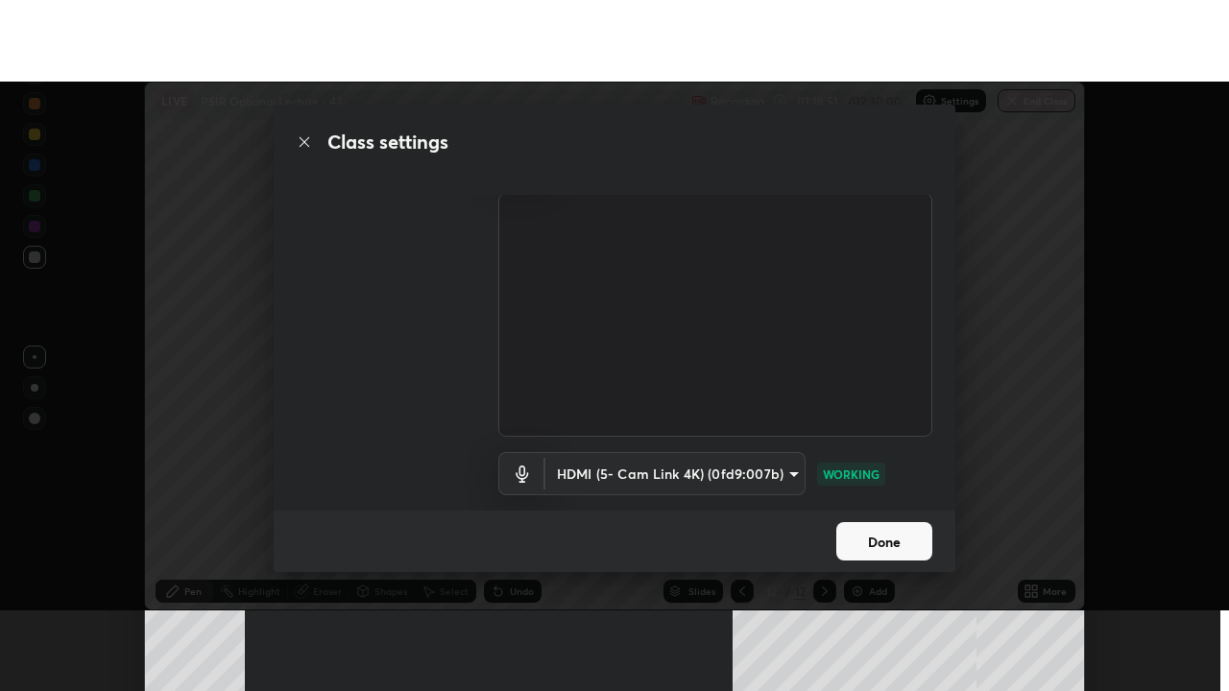
scroll to position [15, 0]
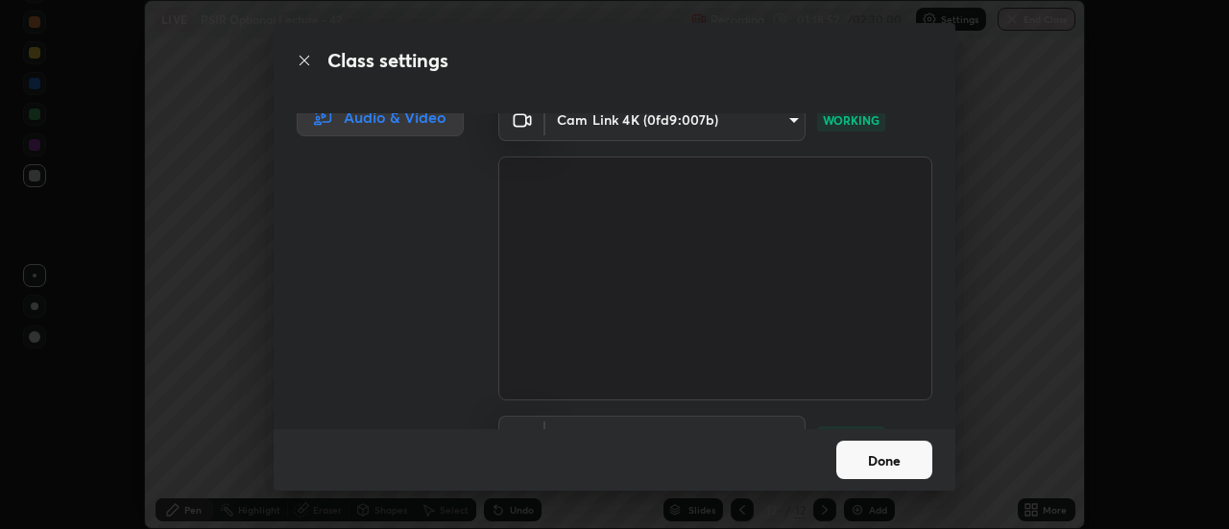
click at [873, 464] on button "Done" at bounding box center [884, 460] width 96 height 38
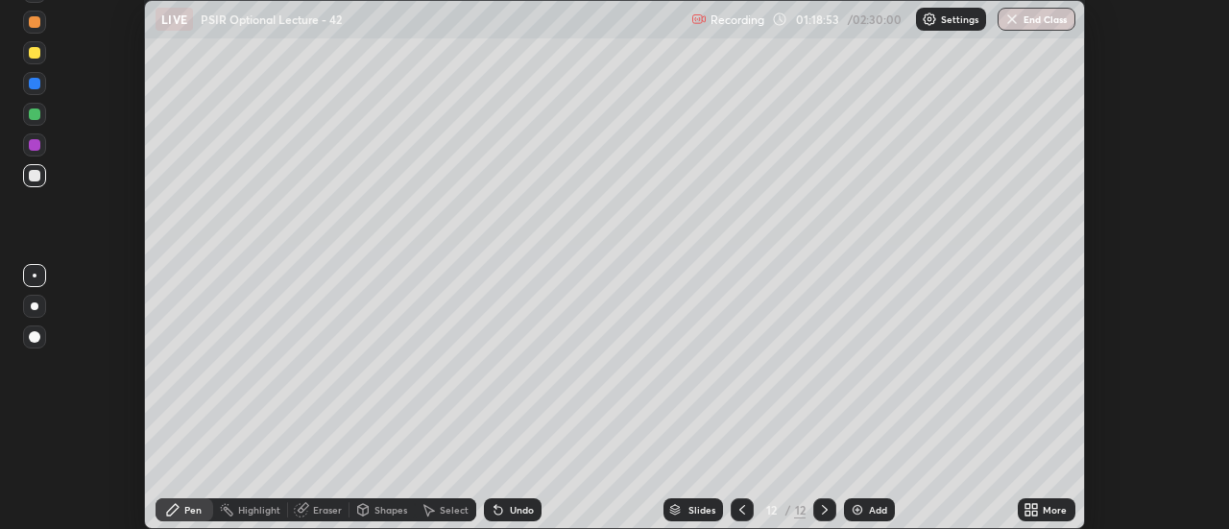
click at [1028, 506] on icon at bounding box center [1027, 506] width 5 height 5
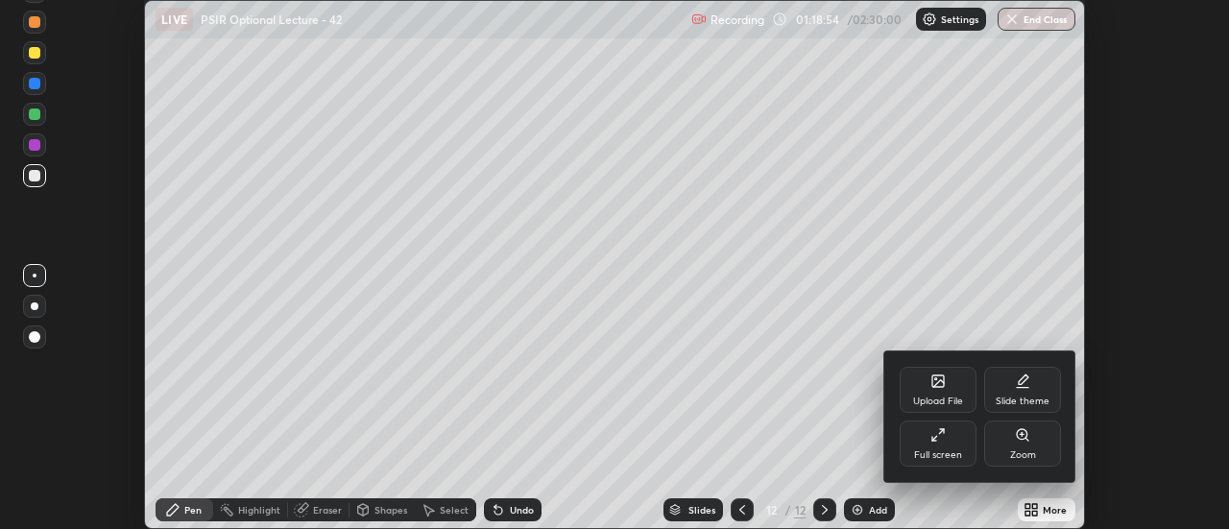
click at [946, 445] on div "Full screen" at bounding box center [938, 444] width 77 height 46
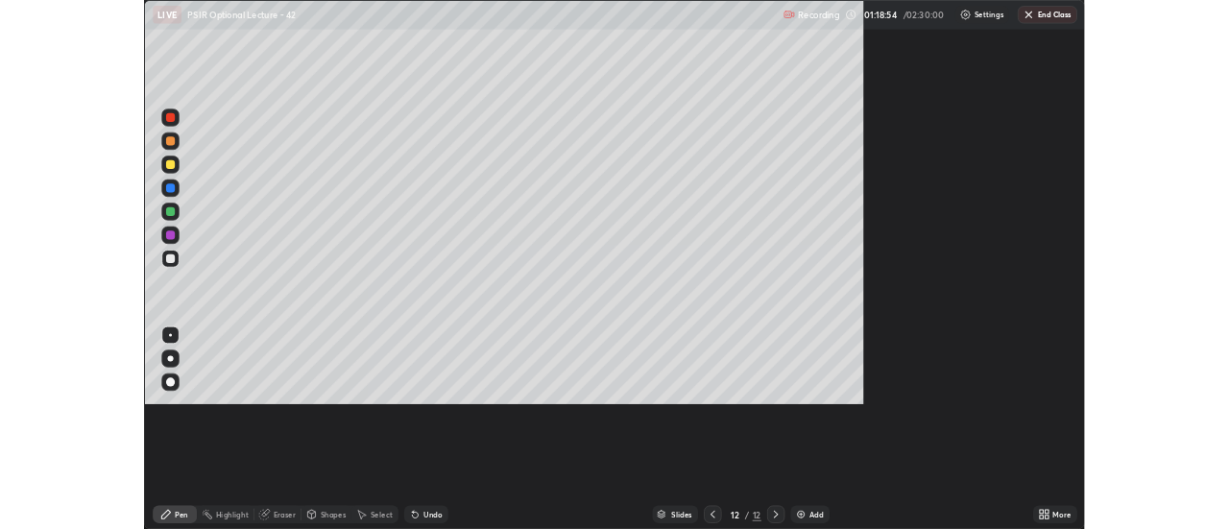
scroll to position [691, 1229]
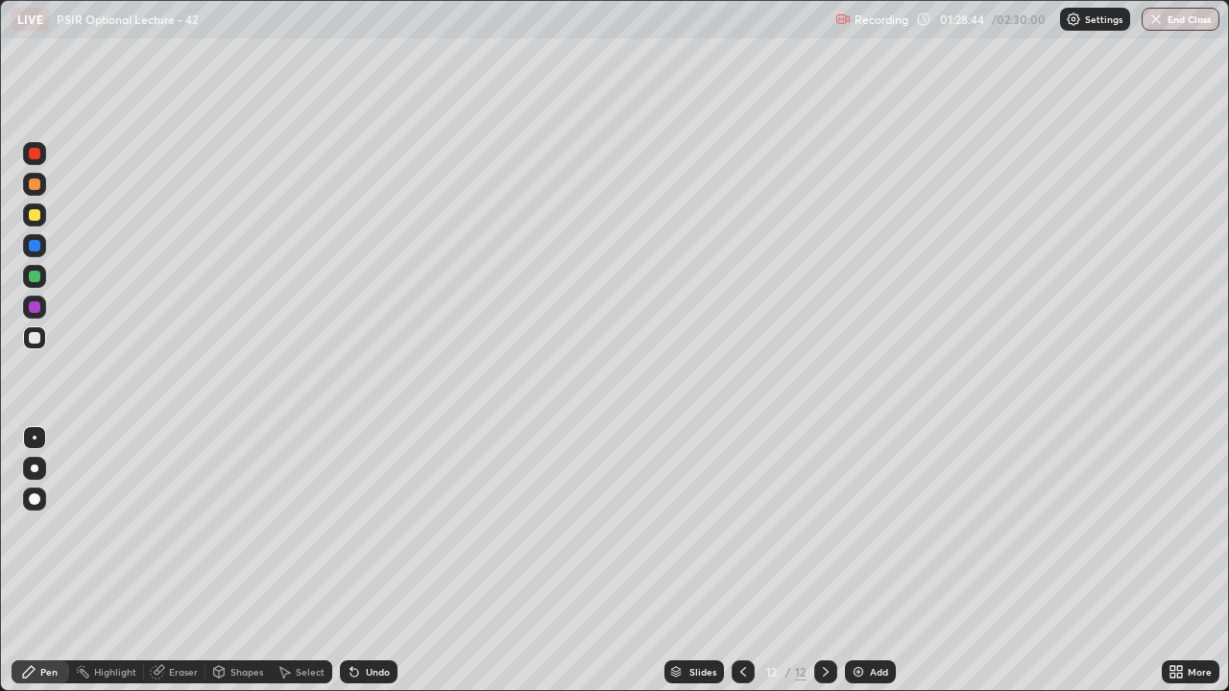
click at [857, 528] on img at bounding box center [858, 671] width 15 height 15
click at [859, 528] on div "Add" at bounding box center [870, 672] width 51 height 23
click at [858, 528] on img at bounding box center [858, 671] width 15 height 15
click at [824, 528] on icon at bounding box center [825, 671] width 15 height 15
click at [855, 528] on img at bounding box center [858, 671] width 15 height 15
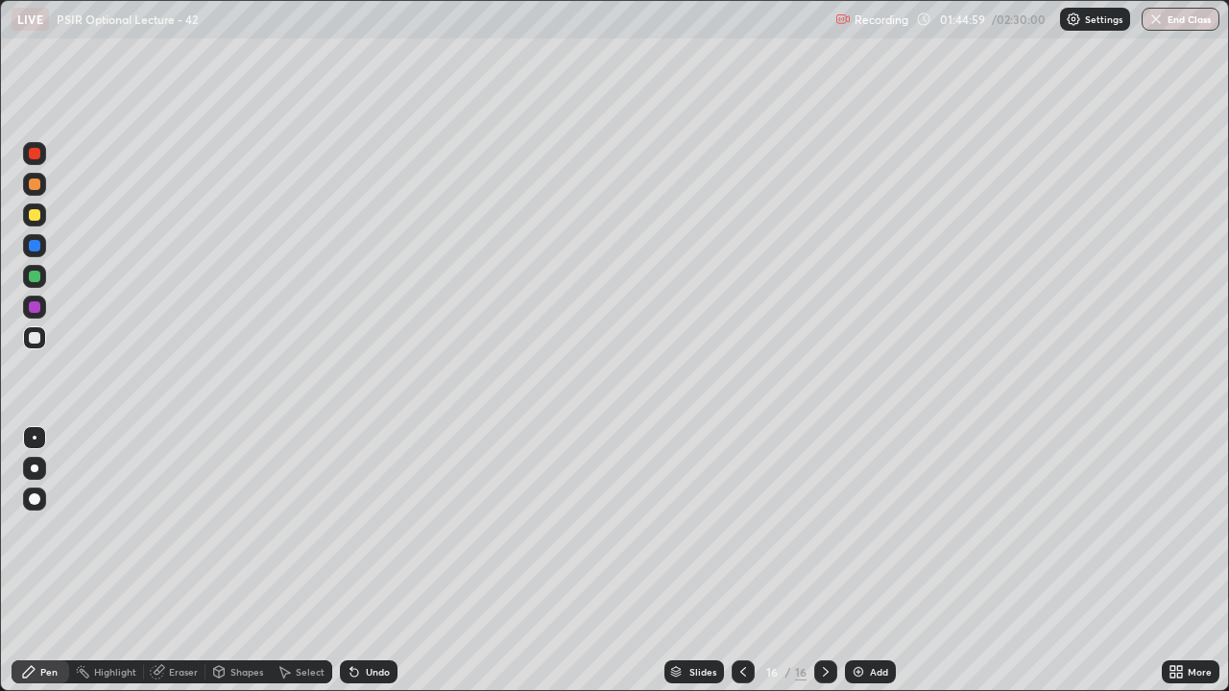
click at [831, 528] on div at bounding box center [825, 672] width 23 height 23
click at [856, 528] on img at bounding box center [858, 671] width 15 height 15
click at [859, 528] on img at bounding box center [858, 671] width 15 height 15
click at [829, 528] on div at bounding box center [825, 672] width 23 height 23
click at [857, 528] on img at bounding box center [858, 671] width 15 height 15
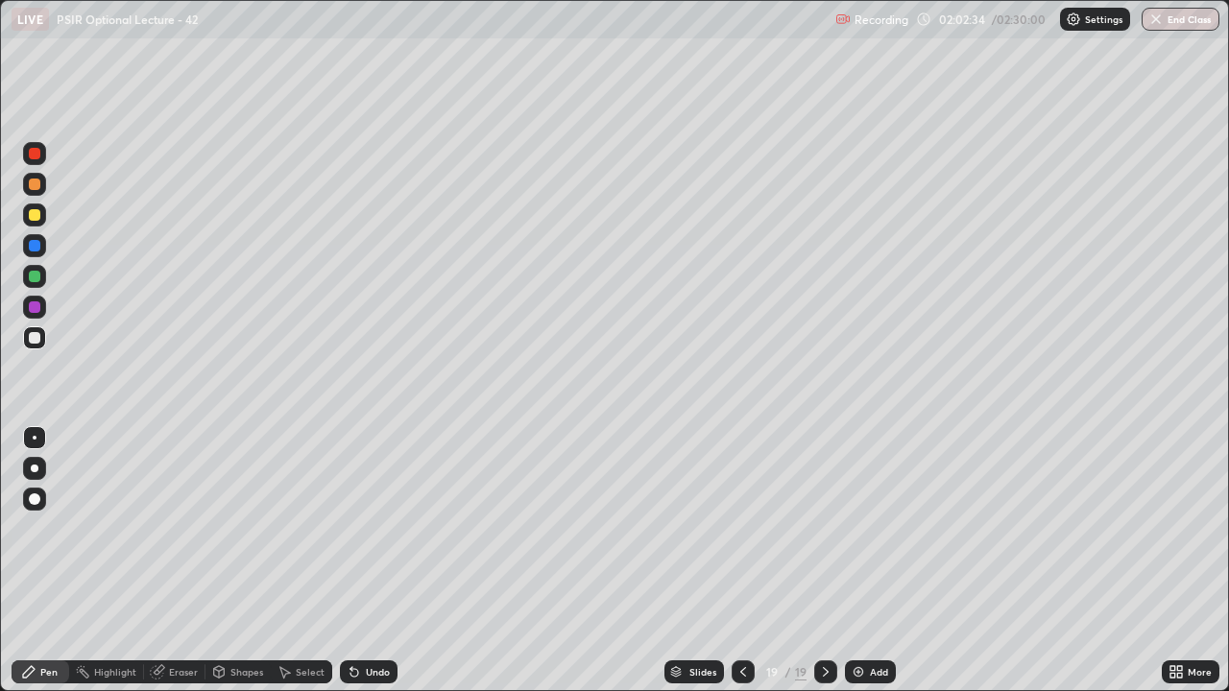
click at [858, 528] on img at bounding box center [858, 671] width 15 height 15
click at [864, 528] on img at bounding box center [859, 671] width 15 height 15
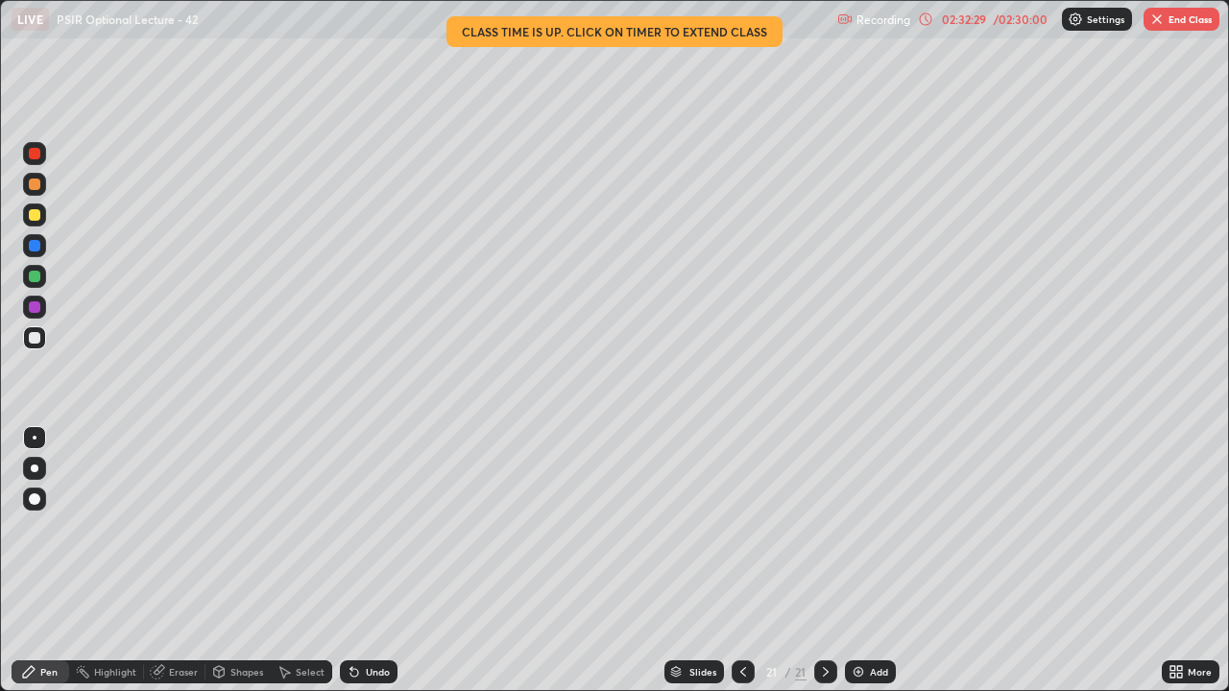
click at [1182, 26] on button "End Class" at bounding box center [1181, 19] width 76 height 23
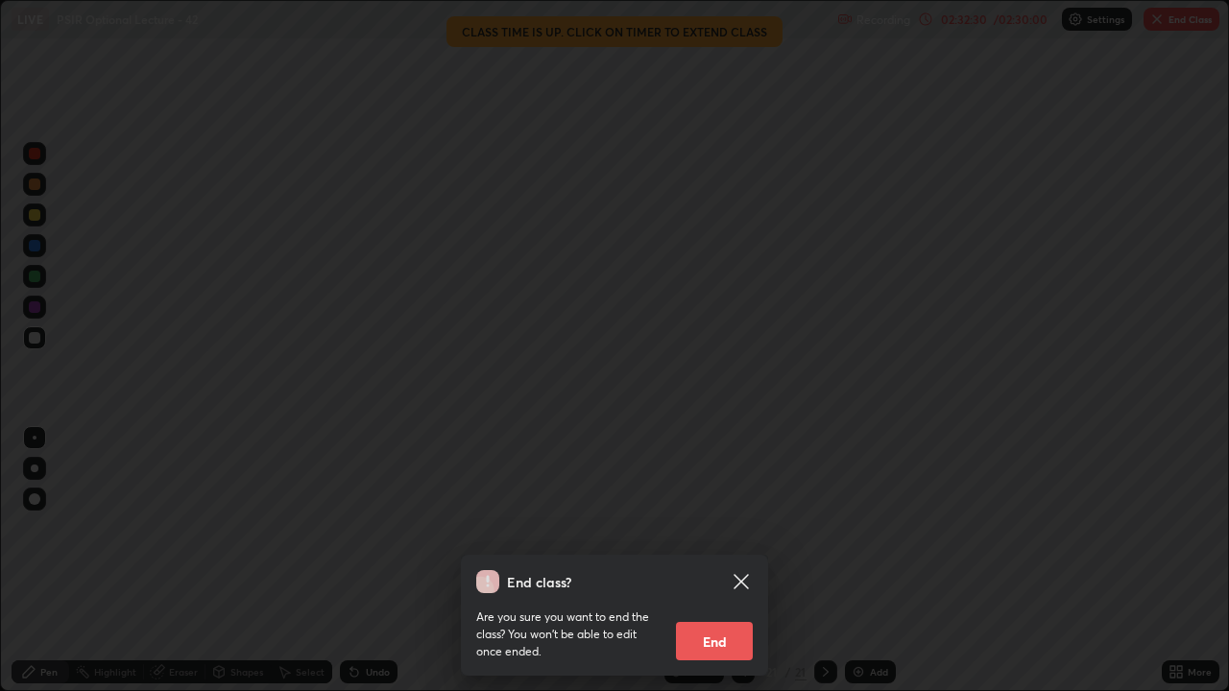
click at [714, 528] on button "End" at bounding box center [714, 641] width 77 height 38
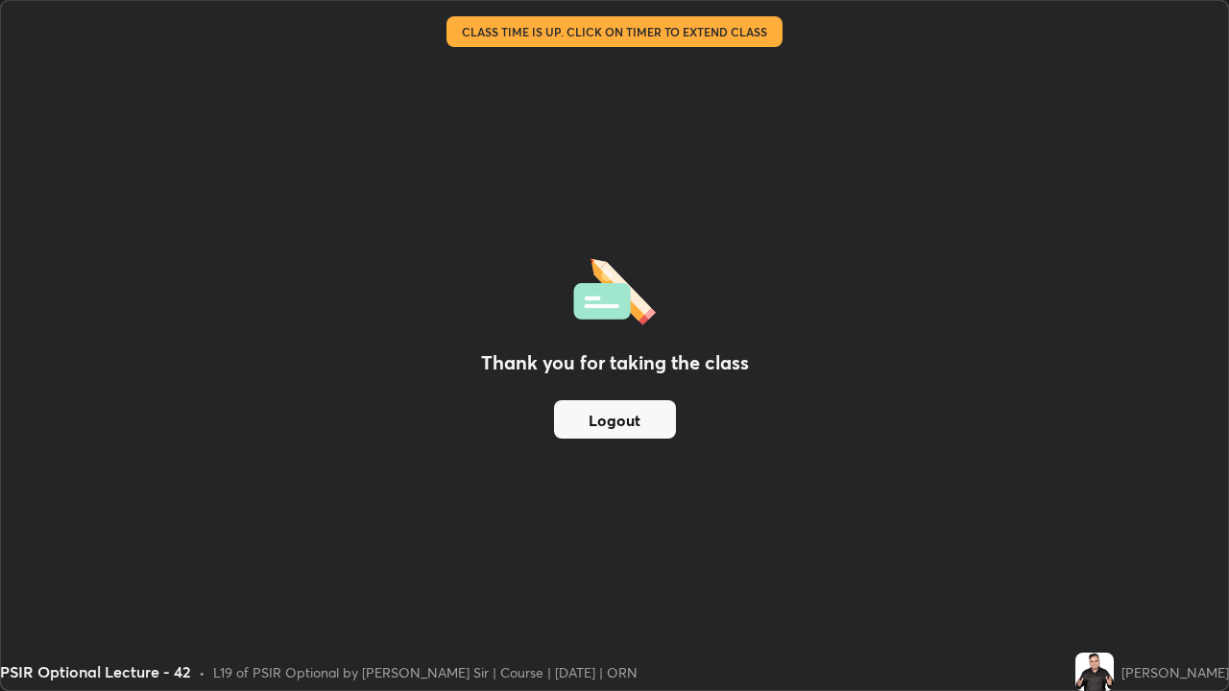
click at [765, 35] on div "PSIR Optional Lecture - 42" at bounding box center [487, 19] width 950 height 38
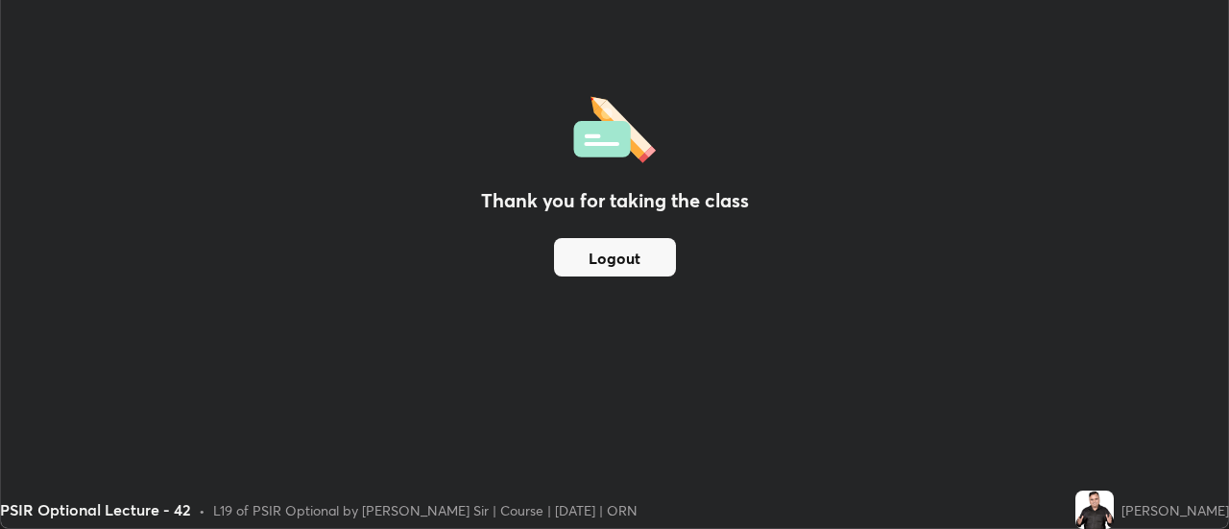
scroll to position [95477, 94777]
